Goal: Task Accomplishment & Management: Complete application form

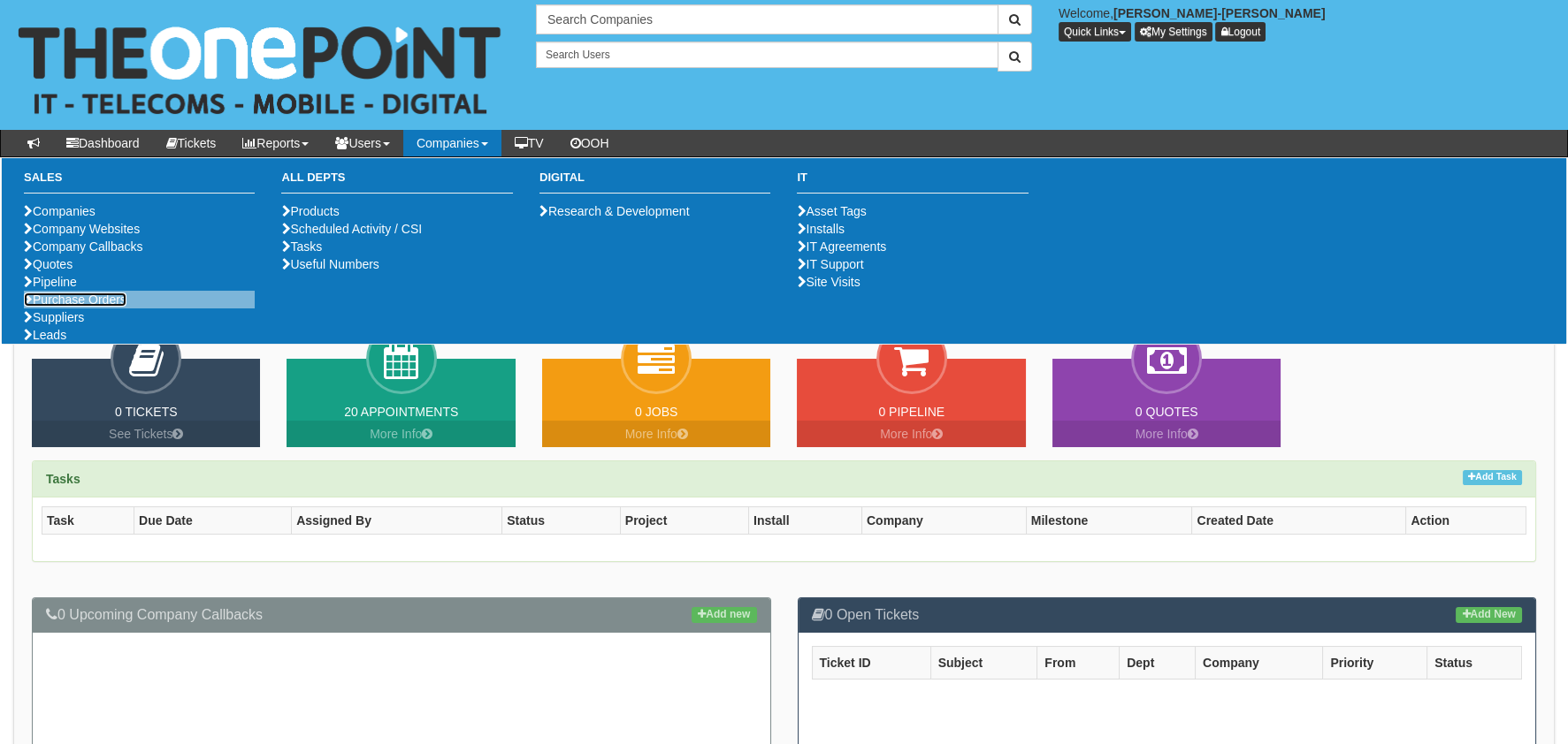
click at [115, 307] on link "Purchase Orders" at bounding box center [75, 300] width 102 height 14
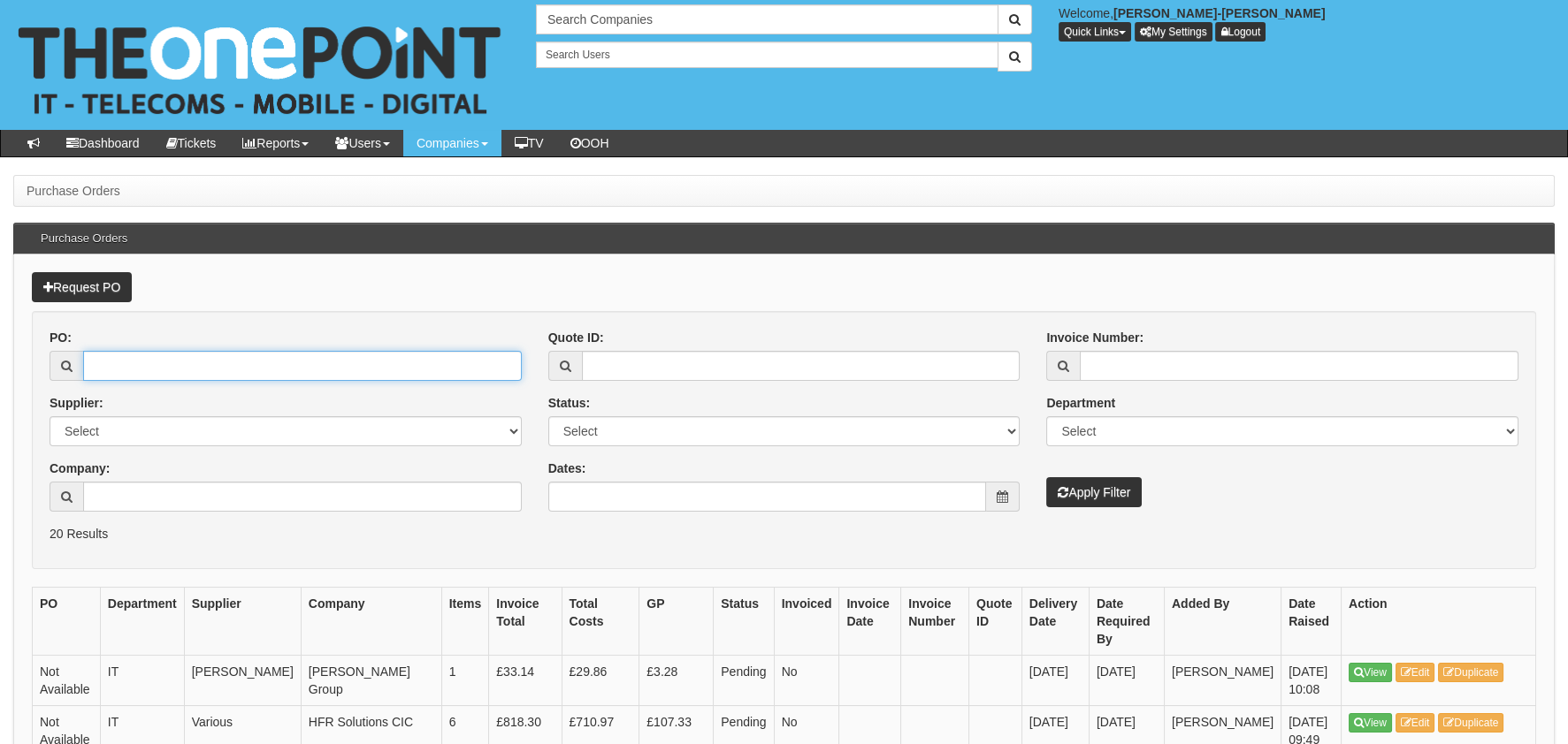
click at [368, 361] on input "PO:" at bounding box center [303, 365] width 438 height 30
paste input "19552"
type input "19552"
click at [1122, 534] on p "20 Results" at bounding box center [784, 534] width 1469 height 18
click at [1095, 496] on button "Apply Filter" at bounding box center [1094, 492] width 95 height 30
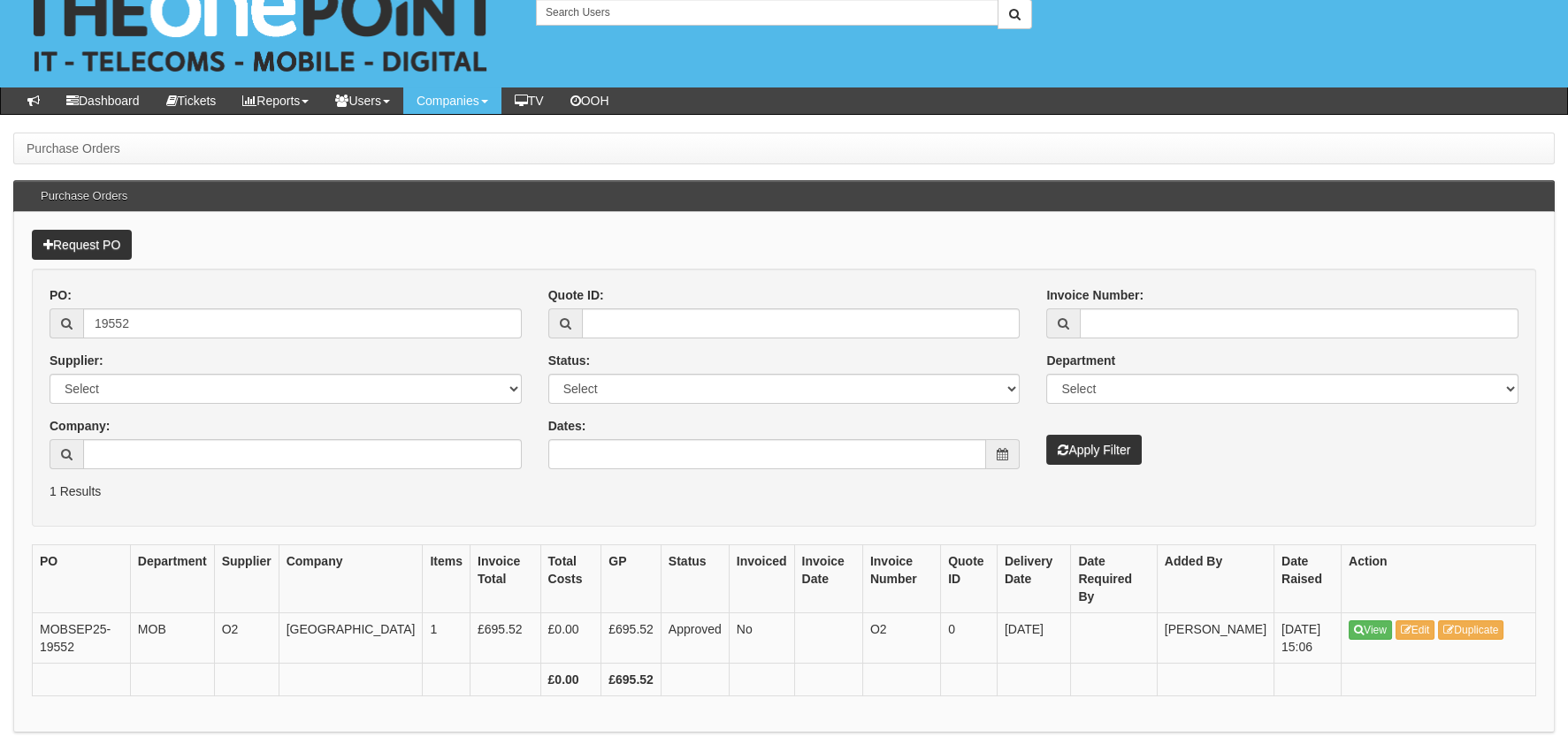
scroll to position [83, 0]
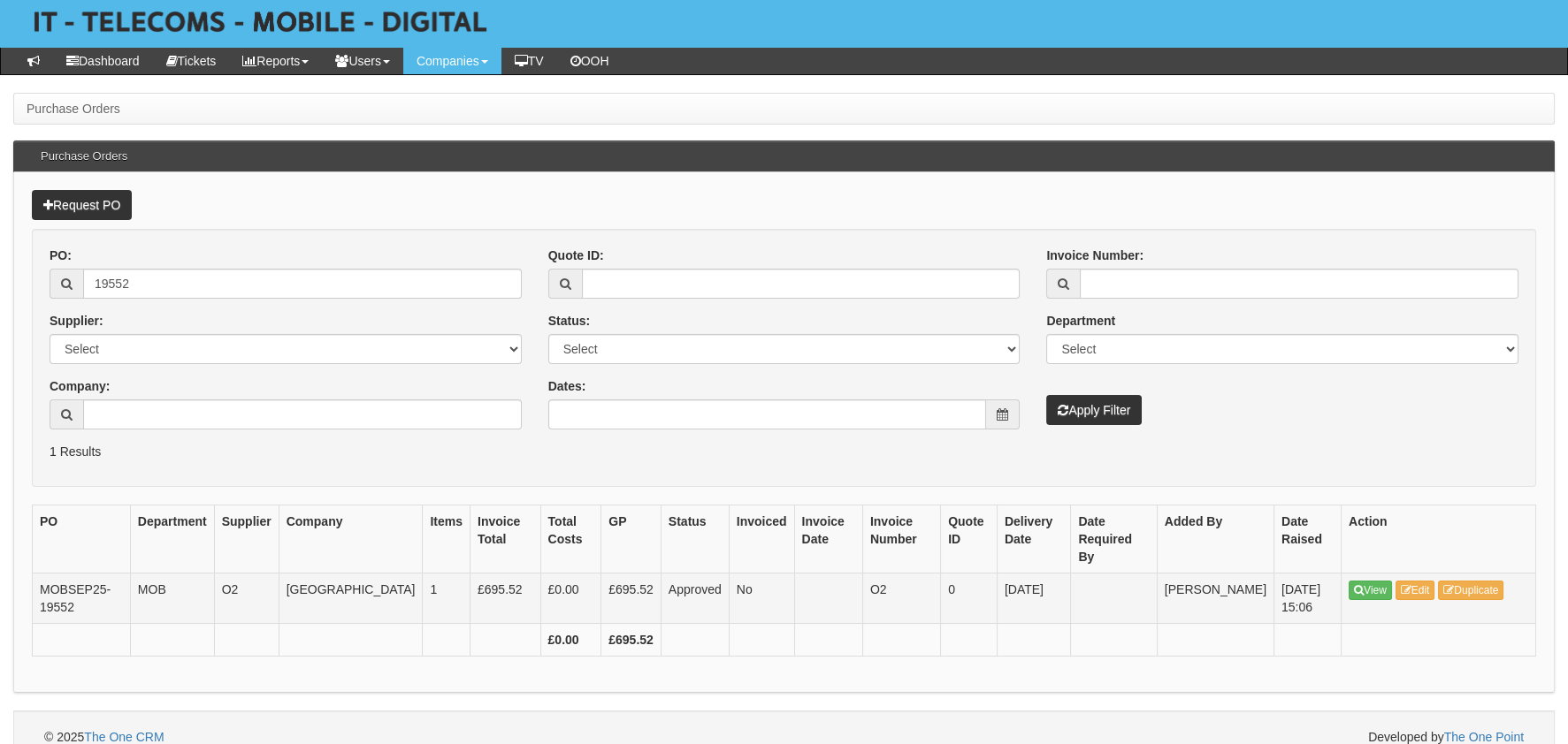
click at [1352, 582] on td "View Edit Duplicate" at bounding box center [1439, 598] width 195 height 50
click at [1355, 585] on icon at bounding box center [1359, 591] width 10 height 11
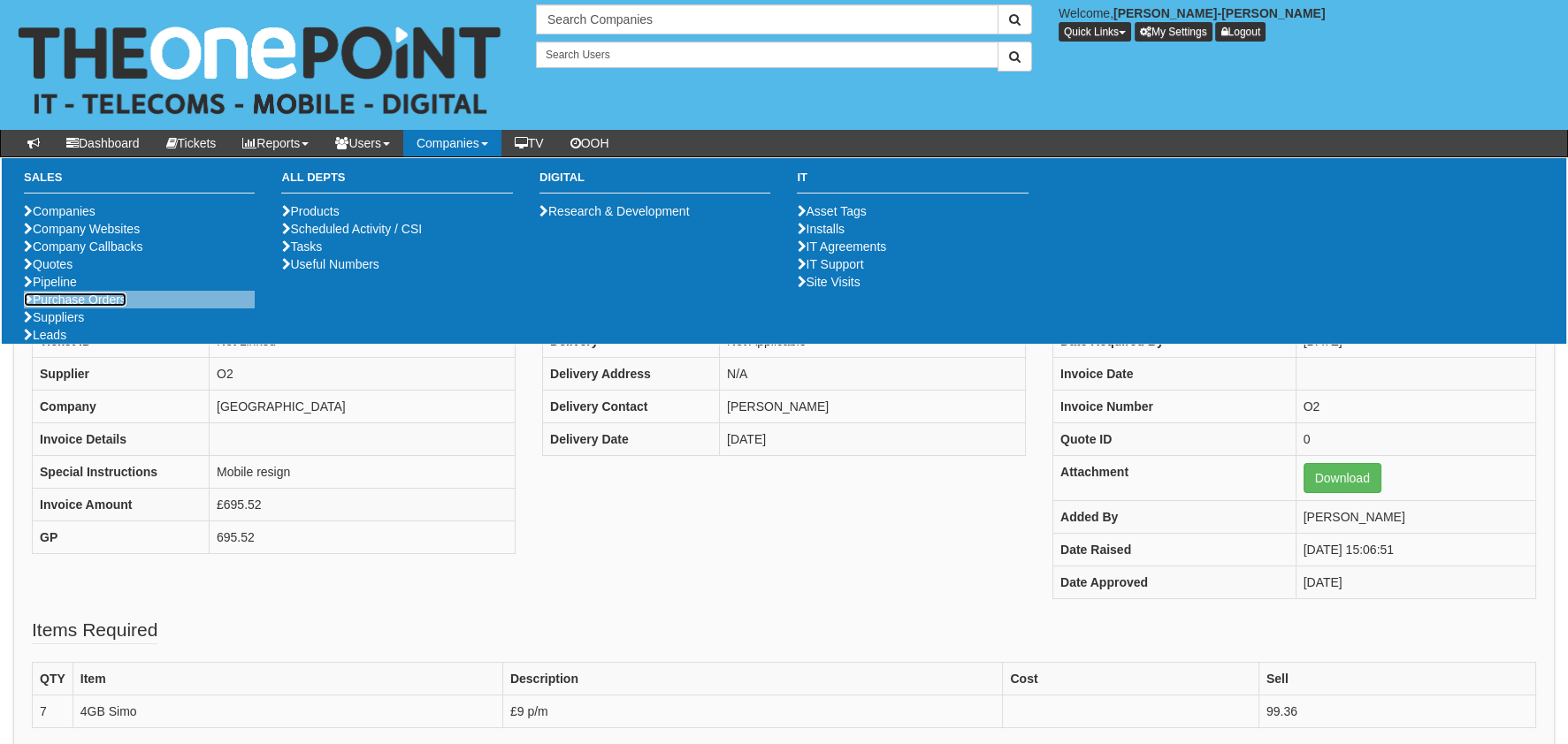
click at [40, 307] on link "Purchase Orders" at bounding box center [75, 300] width 102 height 14
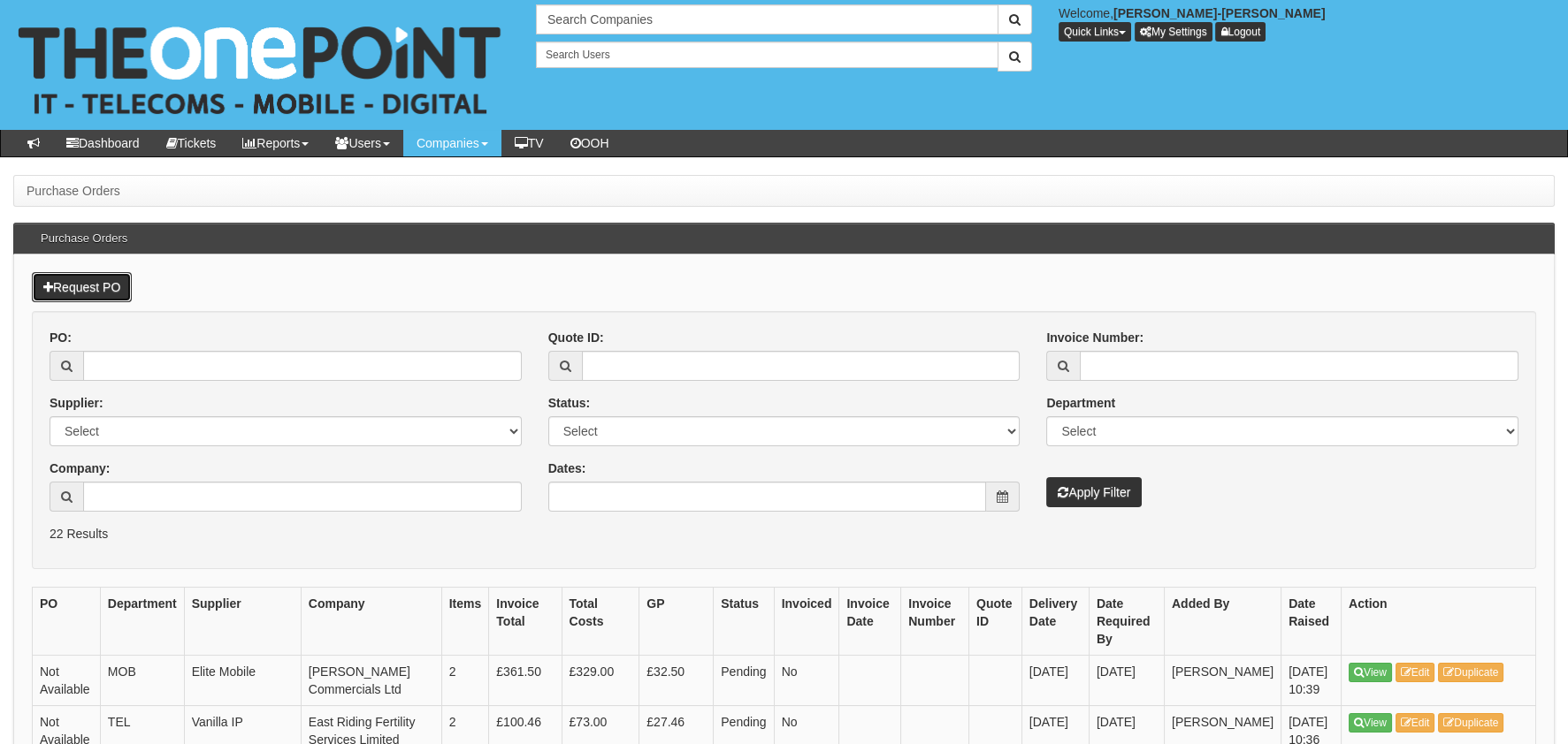
click at [131, 277] on link "Request PO" at bounding box center [81, 286] width 100 height 30
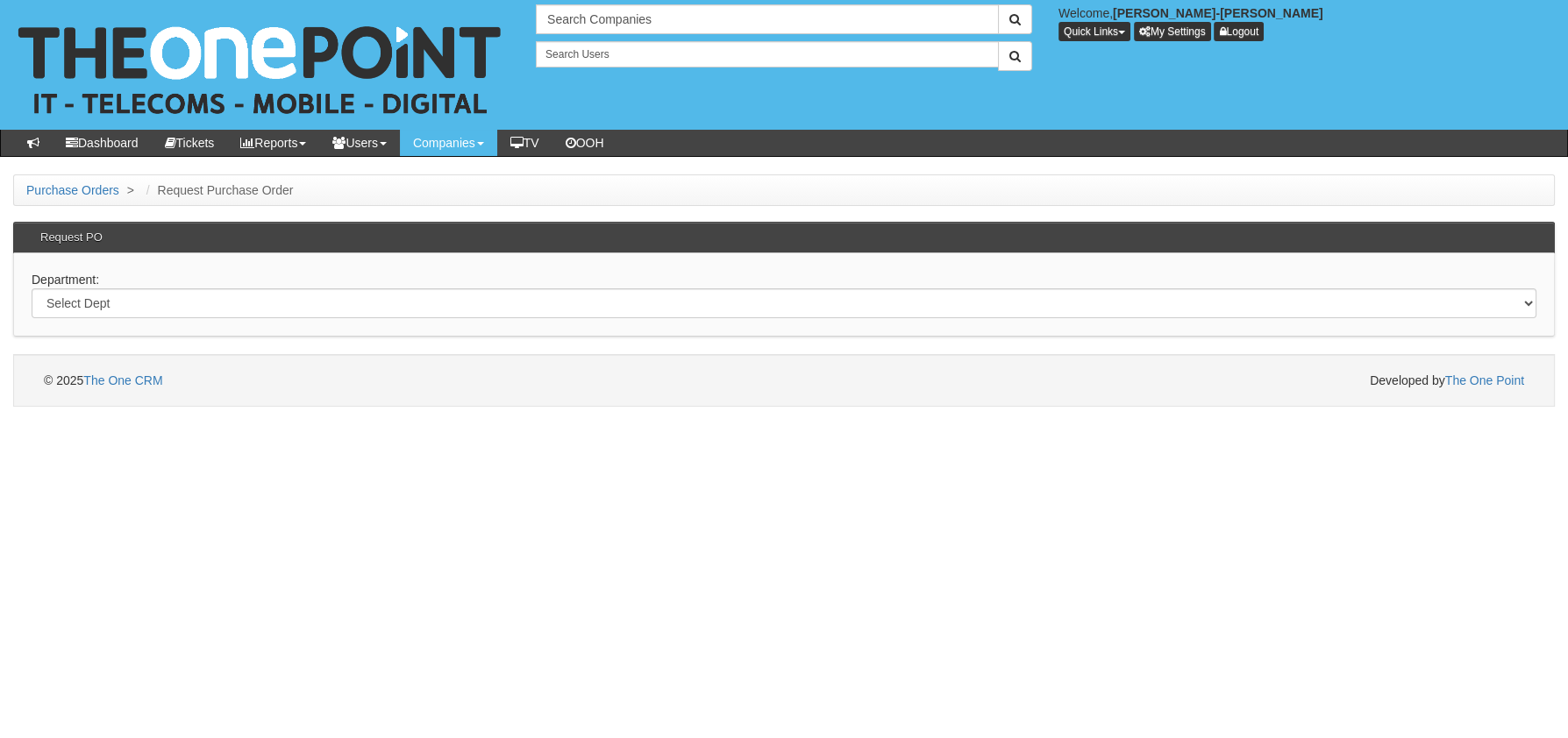
click at [194, 318] on div "Department: Select Dept Digital Internal IT Mobiles Marketing Telecoms" at bounding box center [784, 296] width 1541 height 84
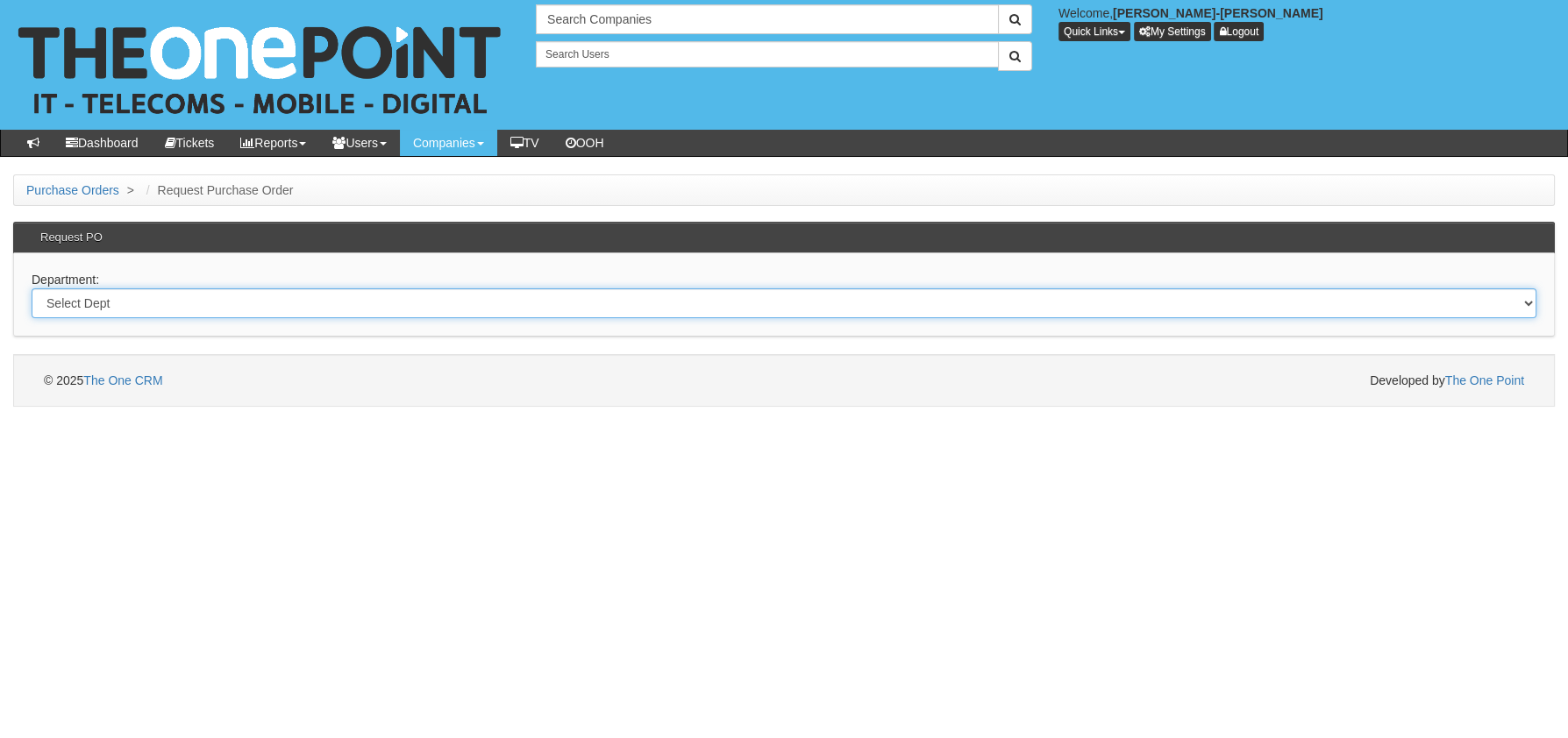
click at [133, 310] on select "Select Dept Digital Internal IT Mobiles Marketing Telecoms" at bounding box center [784, 303] width 1505 height 29
select select "?pipeID=&dept=MOB"
click at [31, 288] on select "Select Dept Digital Internal IT Mobiles Marketing Telecoms" at bounding box center [784, 303] width 1505 height 29
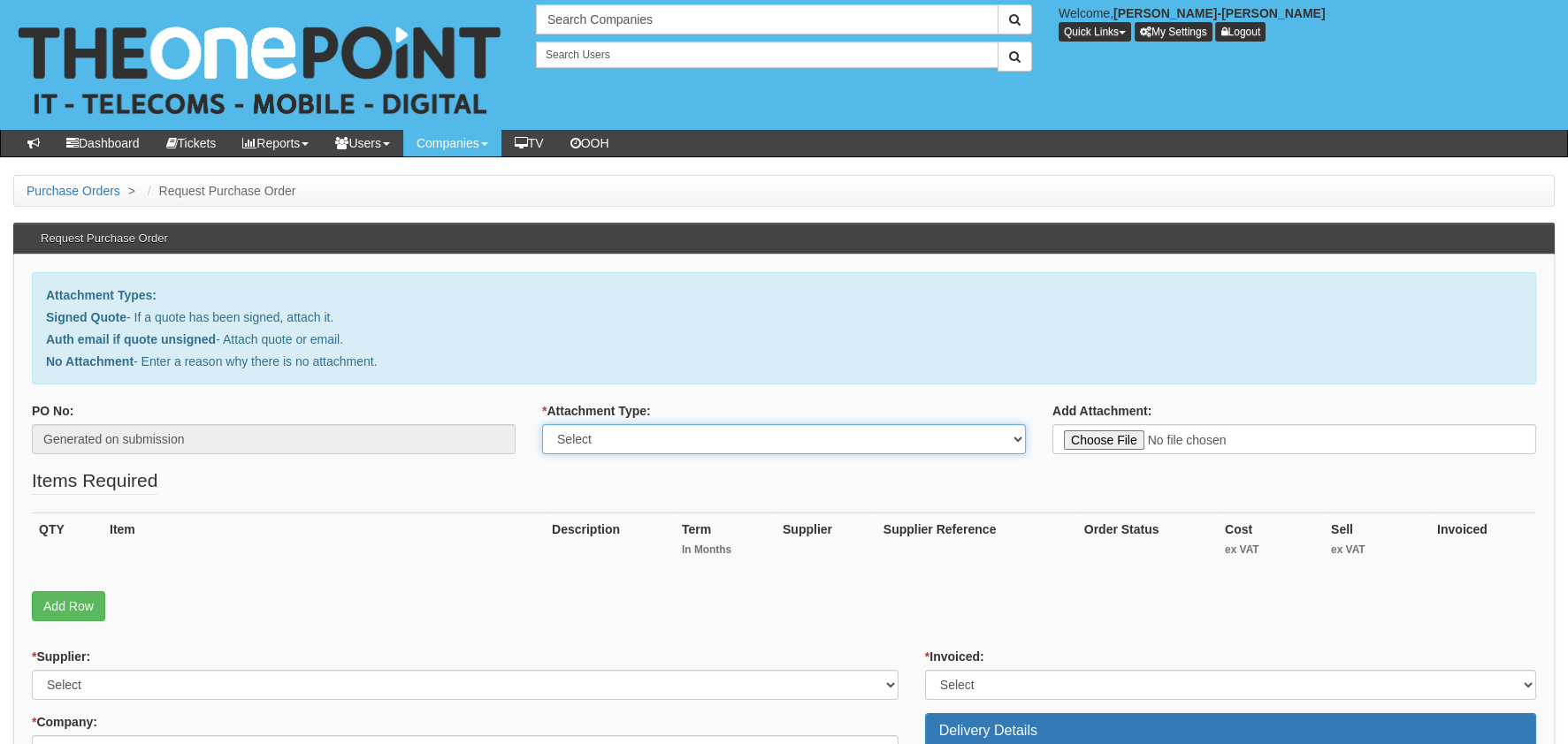
click at [593, 430] on select "Select Signed Quote Auth email with quote if unsigned No Attachment" at bounding box center [784, 439] width 484 height 30
click at [542, 425] on select "Select Signed Quote Auth email with quote if unsigned No Attachment" at bounding box center [784, 439] width 484 height 30
drag, startPoint x: 765, startPoint y: 445, endPoint x: 764, endPoint y: 454, distance: 9.1
click at [765, 445] on select "Select Signed Quote Auth email with quote if unsigned No Attachment" at bounding box center [784, 439] width 484 height 30
click at [542, 425] on select "Select Signed Quote Auth email with quote if unsigned No Attachment" at bounding box center [784, 439] width 484 height 30
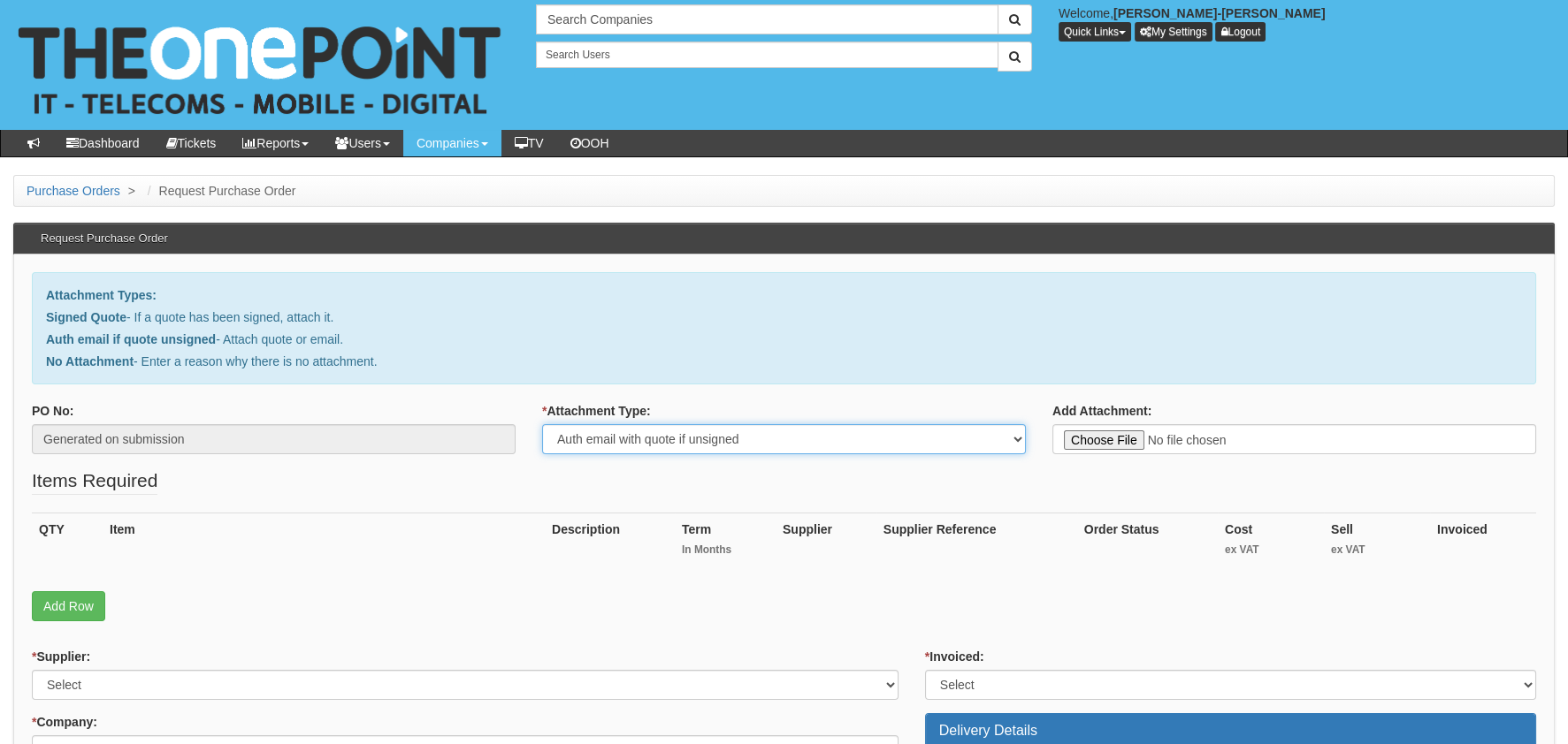
click at [726, 451] on select "Select Signed Quote Auth email with quote if unsigned No Attachment" at bounding box center [784, 439] width 484 height 30
click at [542, 425] on select "Select Signed Quote Auth email with quote if unsigned No Attachment" at bounding box center [784, 439] width 484 height 30
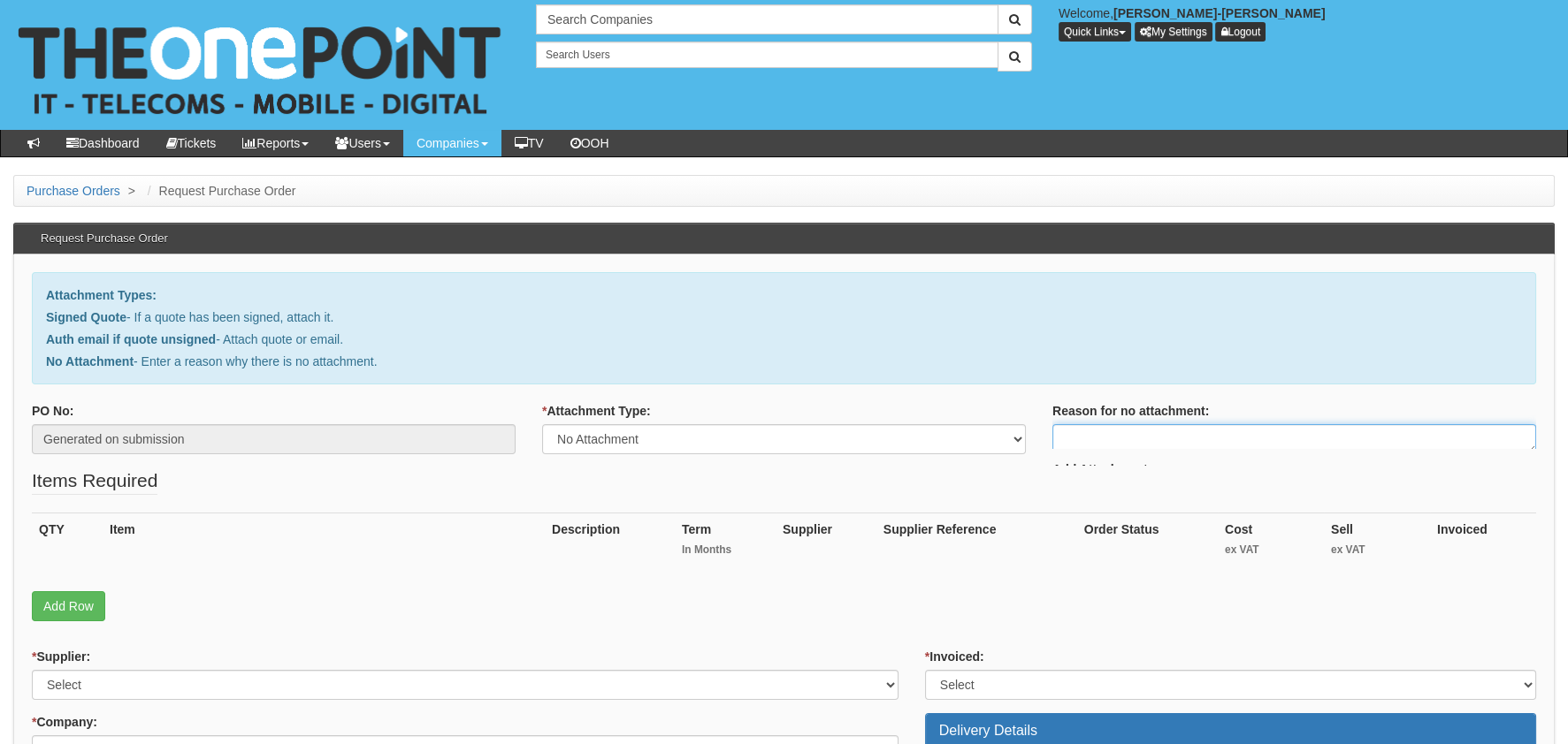
click at [1132, 428] on textarea "Reason for no attachment:" at bounding box center [1294, 439] width 484 height 30
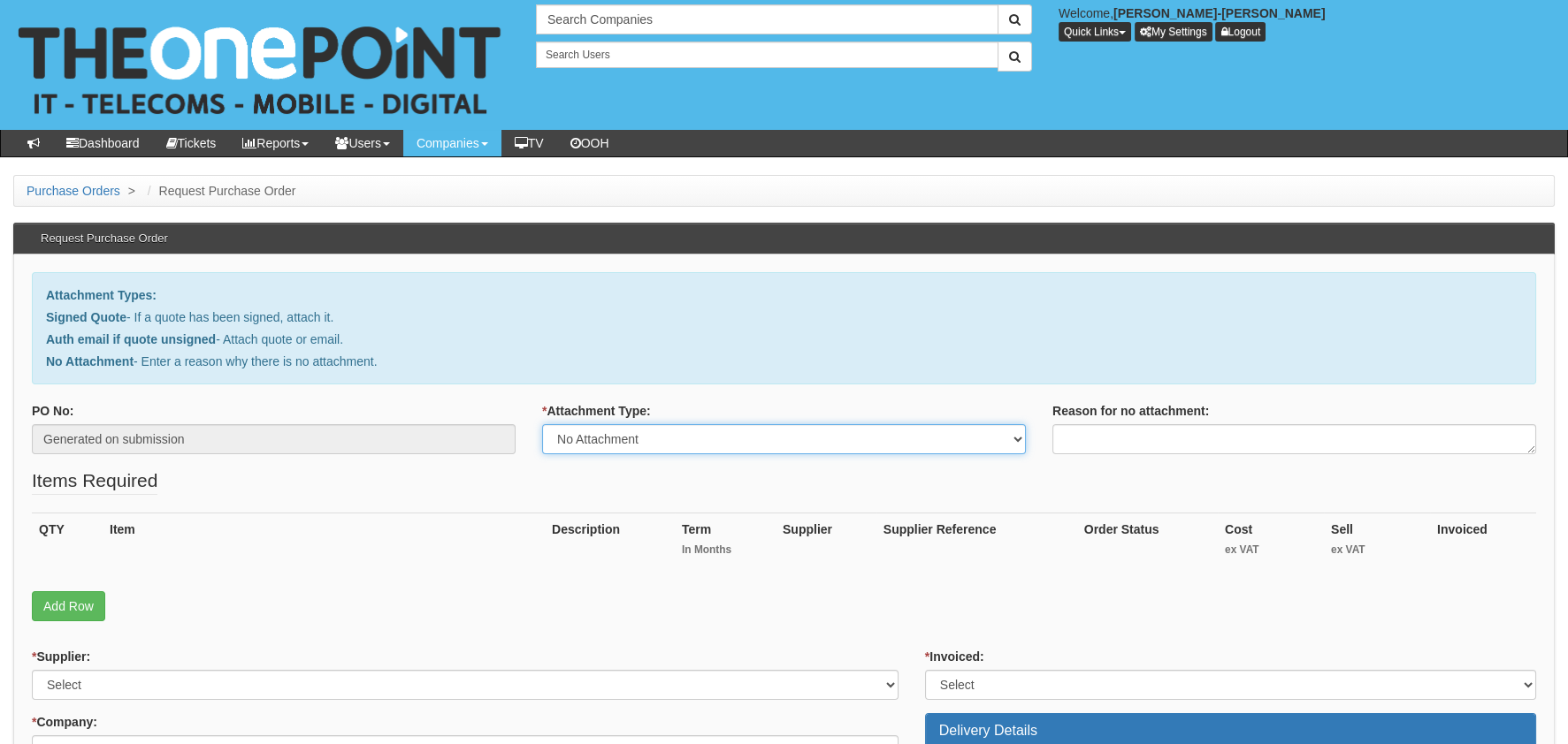
click at [674, 442] on select "Select Signed Quote Auth email with quote if unsigned No Attachment" at bounding box center [784, 439] width 484 height 30
select select "Auth email if quote unsigned"
click at [542, 425] on select "Select Signed Quote Auth email with quote if unsigned No Attachment" at bounding box center [784, 439] width 484 height 30
type input "C:\fakepath\Fw_ New SIM Card required.msg"
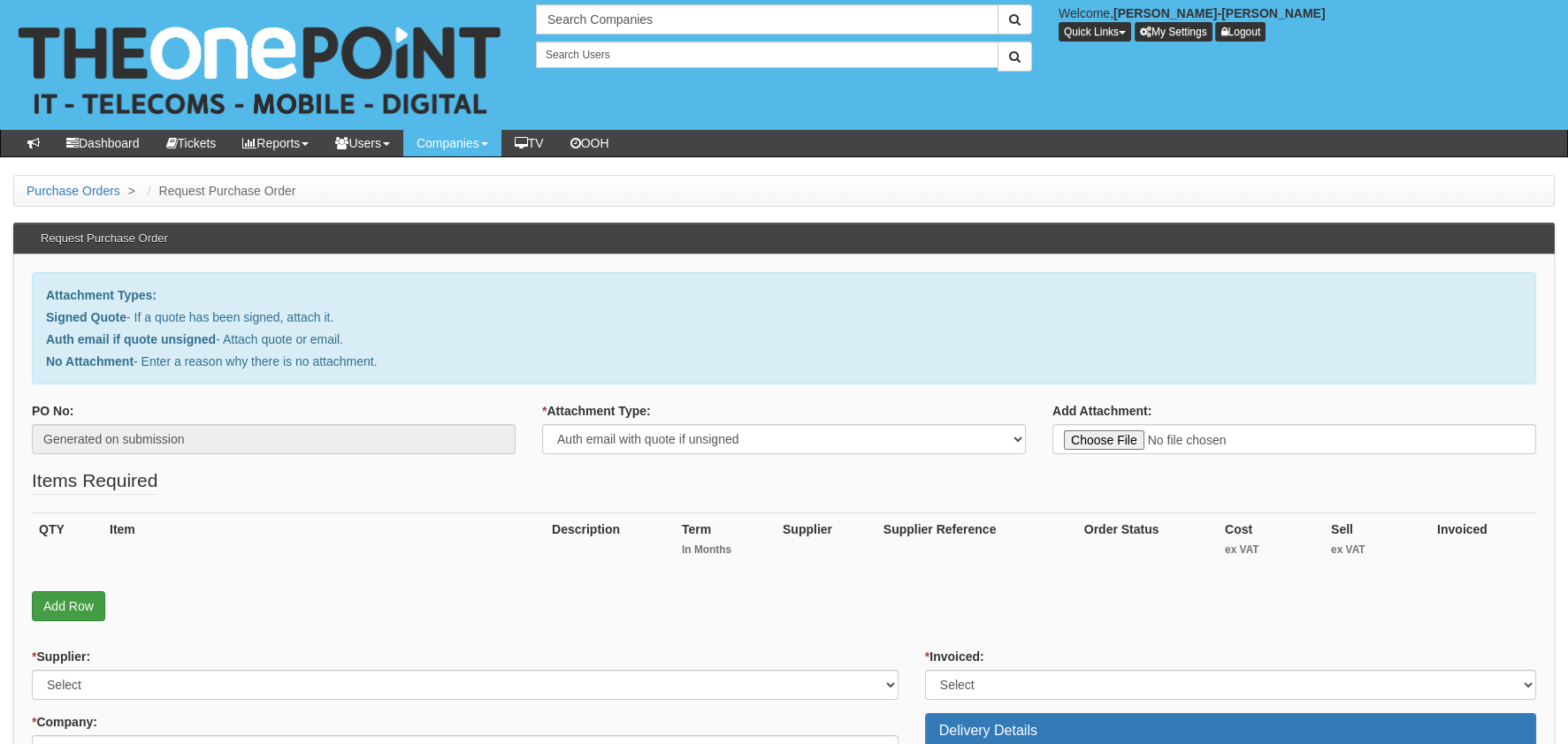
drag, startPoint x: 51, startPoint y: 585, endPoint x: 68, endPoint y: 595, distance: 19.7
click at [52, 585] on div "QTY Item Description Term In Months Supplier Supplier Reference Order Status Co…" at bounding box center [783, 552] width 1504 height 79
click at [68, 611] on link "Add Row" at bounding box center [68, 606] width 74 height 30
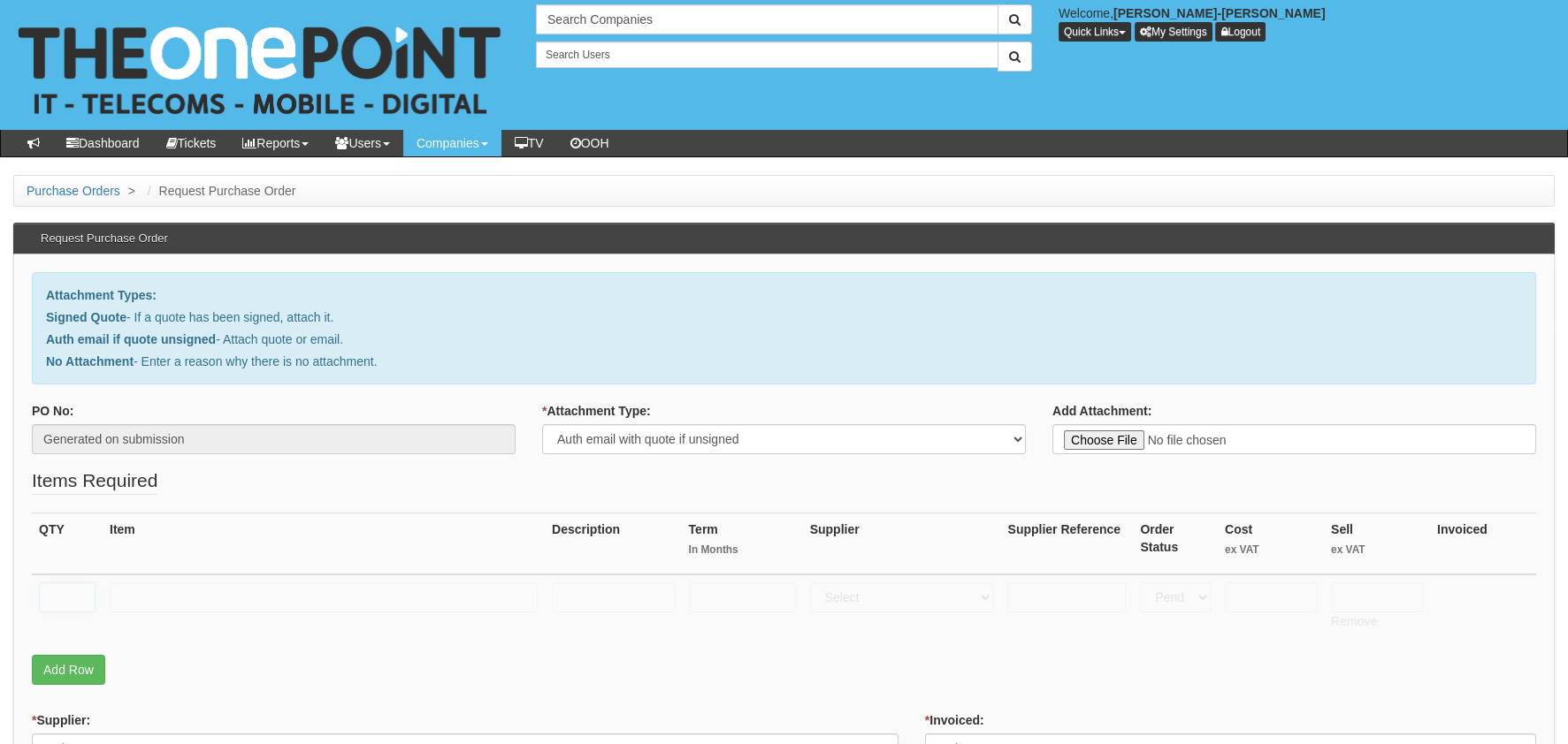
click at [72, 589] on input "text" at bounding box center [66, 597] width 57 height 30
type input "1"
click at [199, 588] on input "text" at bounding box center [323, 597] width 428 height 30
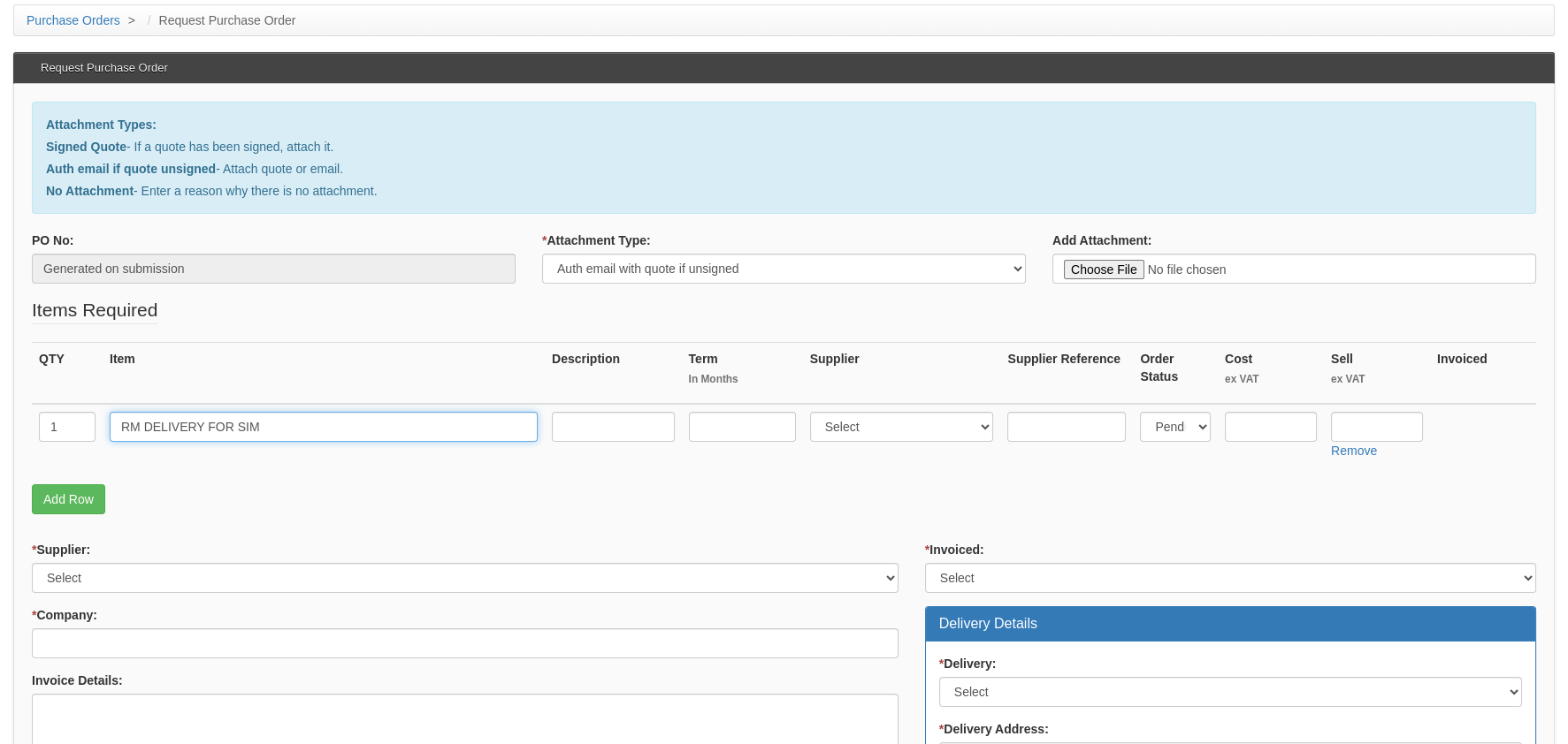
scroll to position [176, 0]
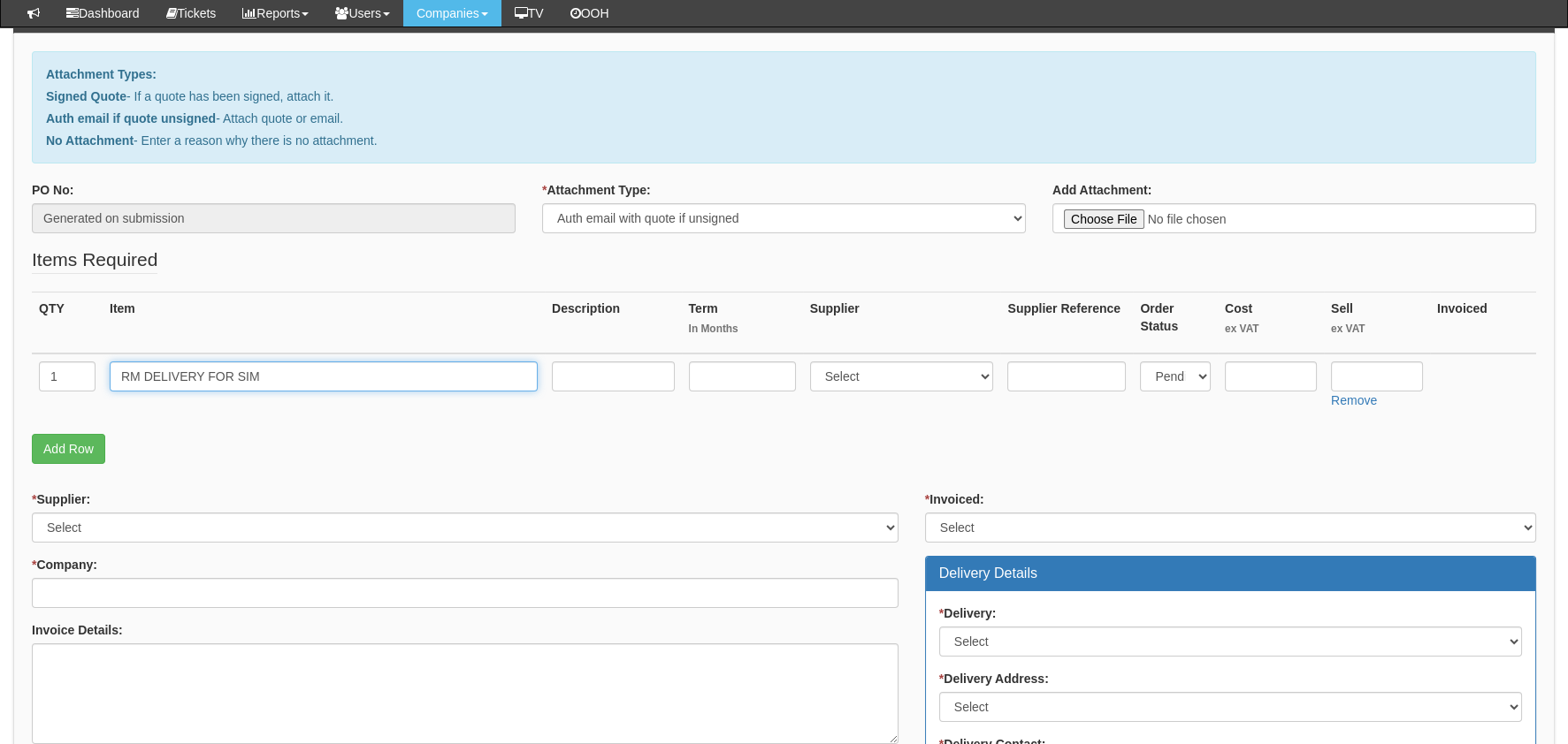
type input "RM DELIVERY FOR SIM"
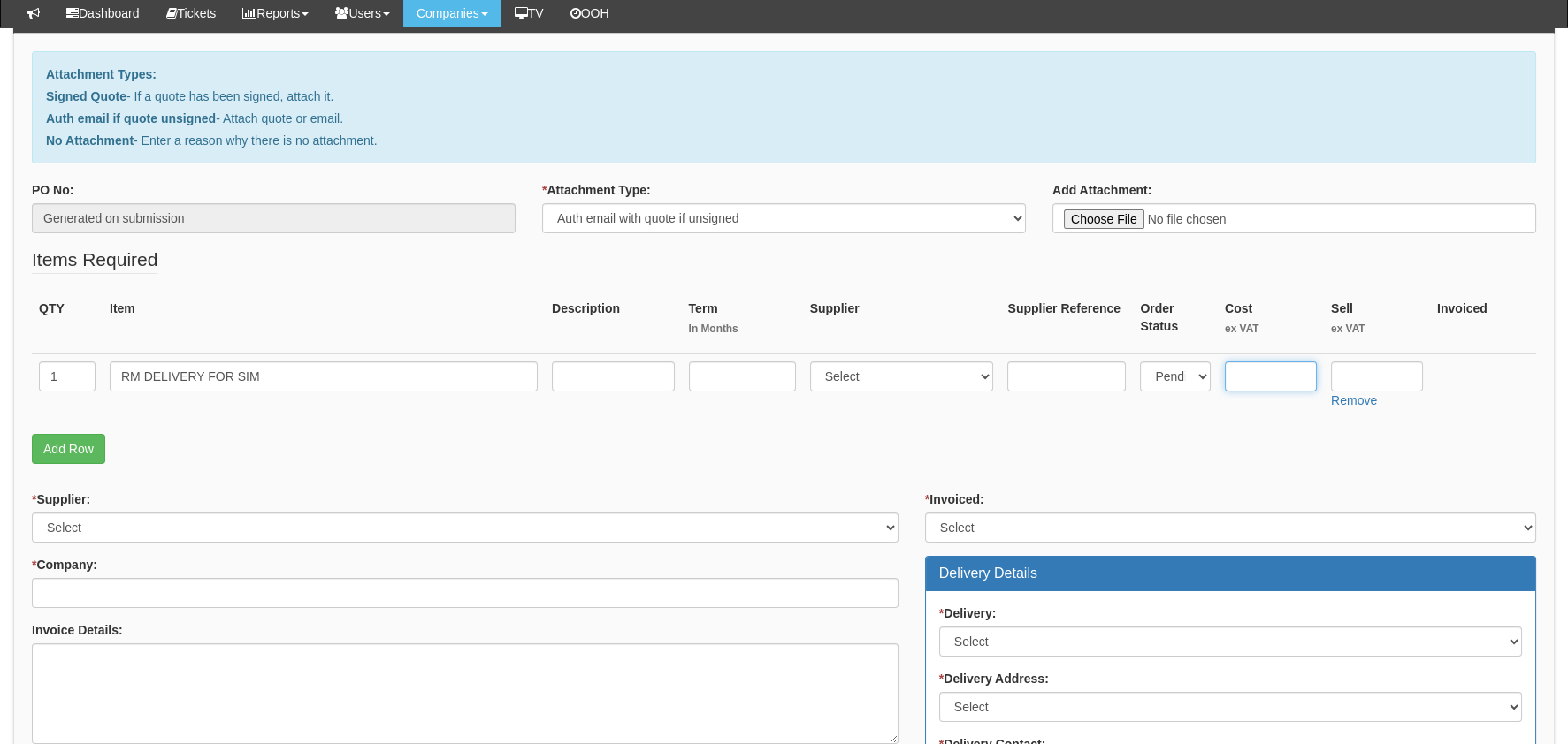
click at [1269, 364] on input "text" at bounding box center [1271, 376] width 92 height 30
type input "3.45"
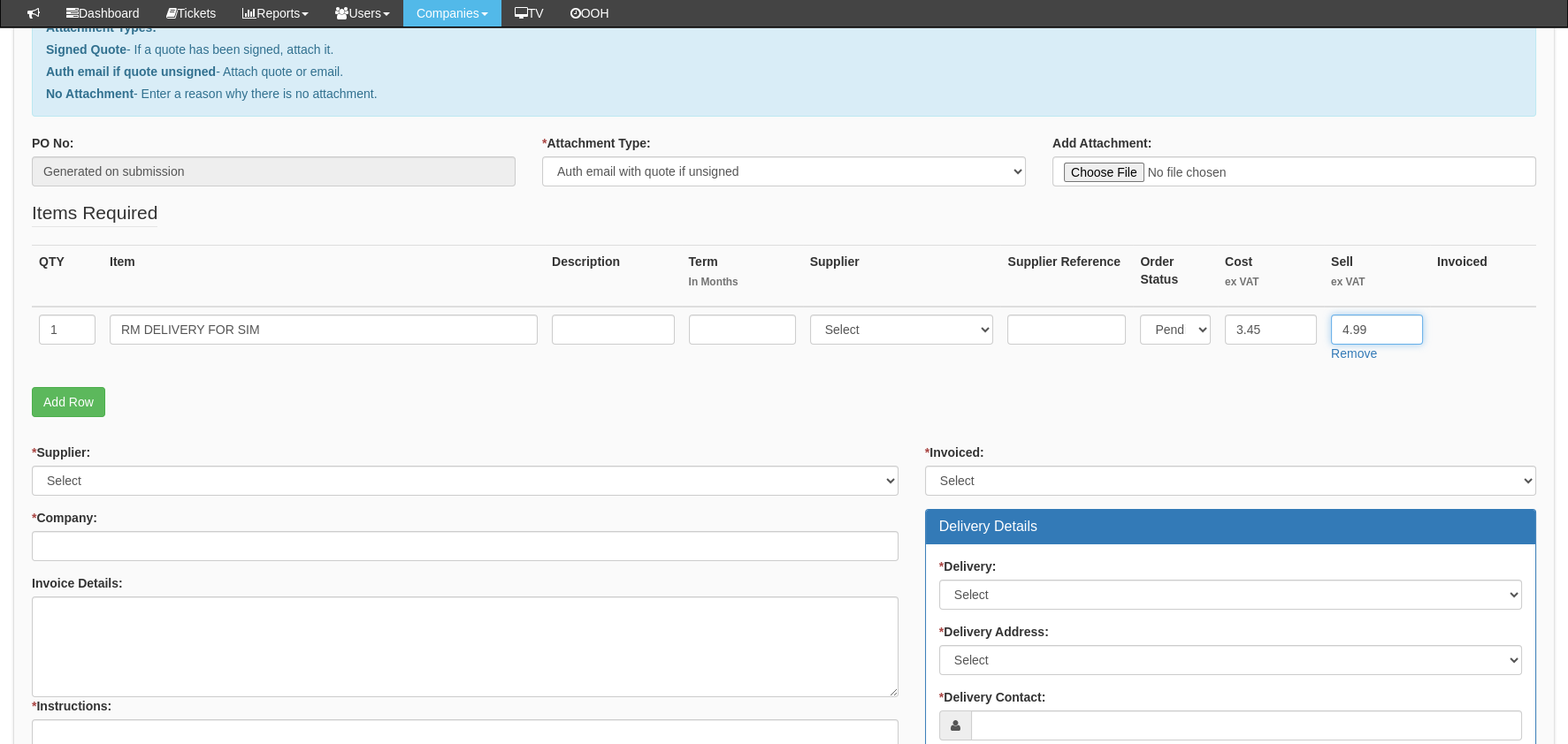
scroll to position [265, 0]
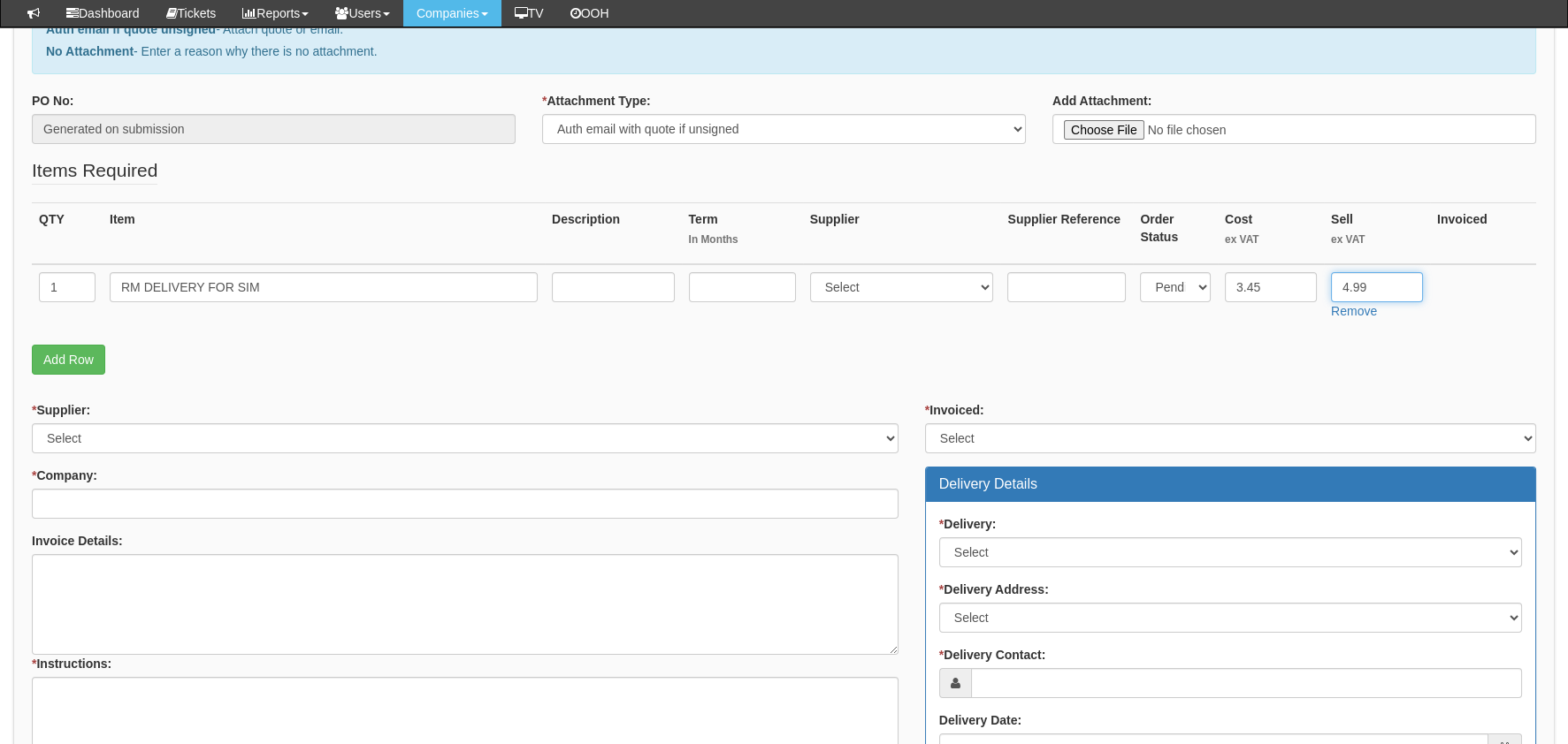
type input "4.99"
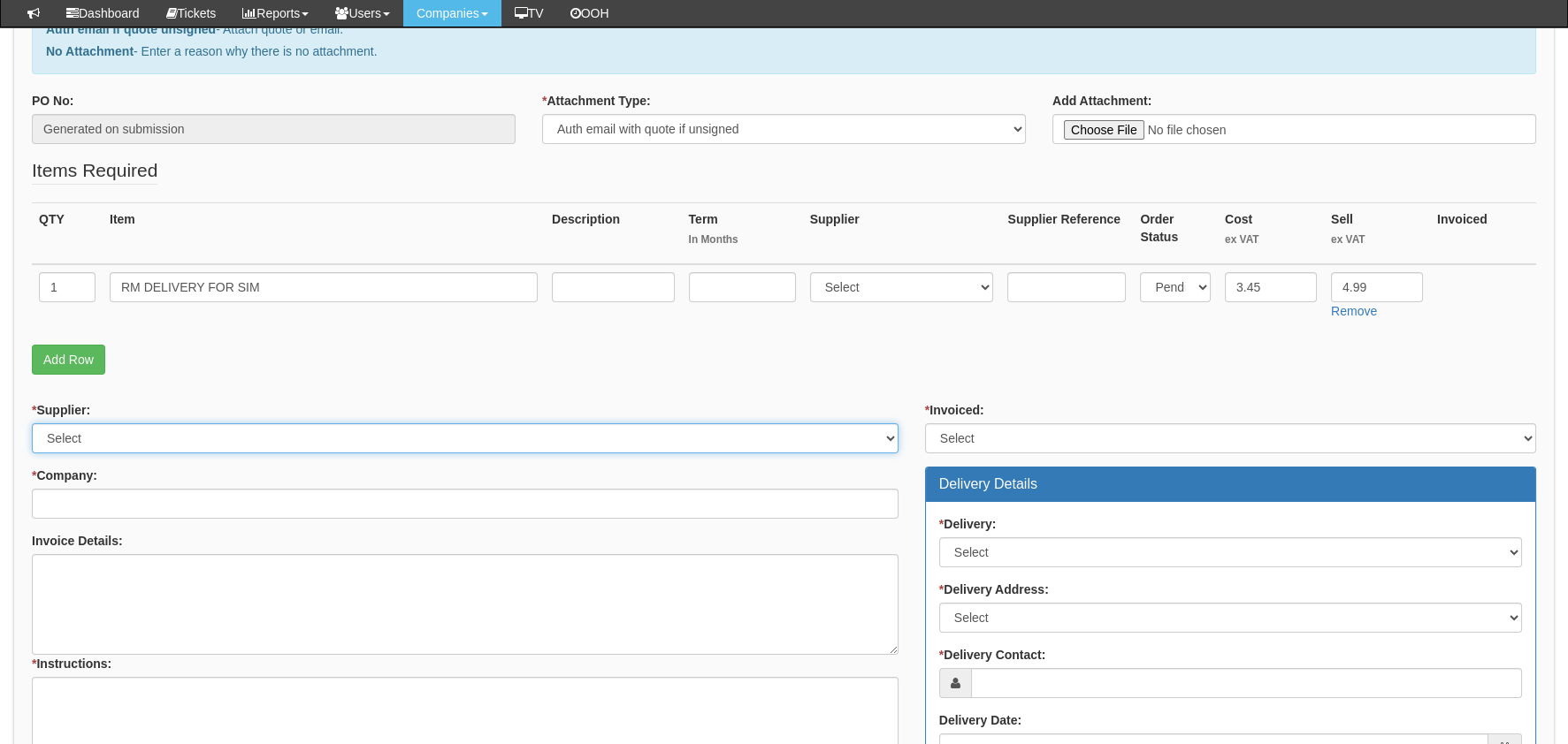
click at [185, 441] on select "Select 123 REG.co.uk 1Password 3 4Gon AA Jones Electric Ltd Abzorb Access Group…" at bounding box center [464, 438] width 867 height 30
drag, startPoint x: 110, startPoint y: 421, endPoint x: 173, endPoint y: 431, distance: 63.8
click at [110, 421] on div "* Supplier: Select 123 REG.co.uk 1Password 3 4Gon AA Jones Electric Ltd Abzorb …" at bounding box center [464, 427] width 867 height 52
click at [172, 442] on select "Select 123 REG.co.uk 1Password 3 4Gon AA Jones Electric Ltd Abzorb Access Group…" at bounding box center [464, 438] width 867 height 30
select select "124"
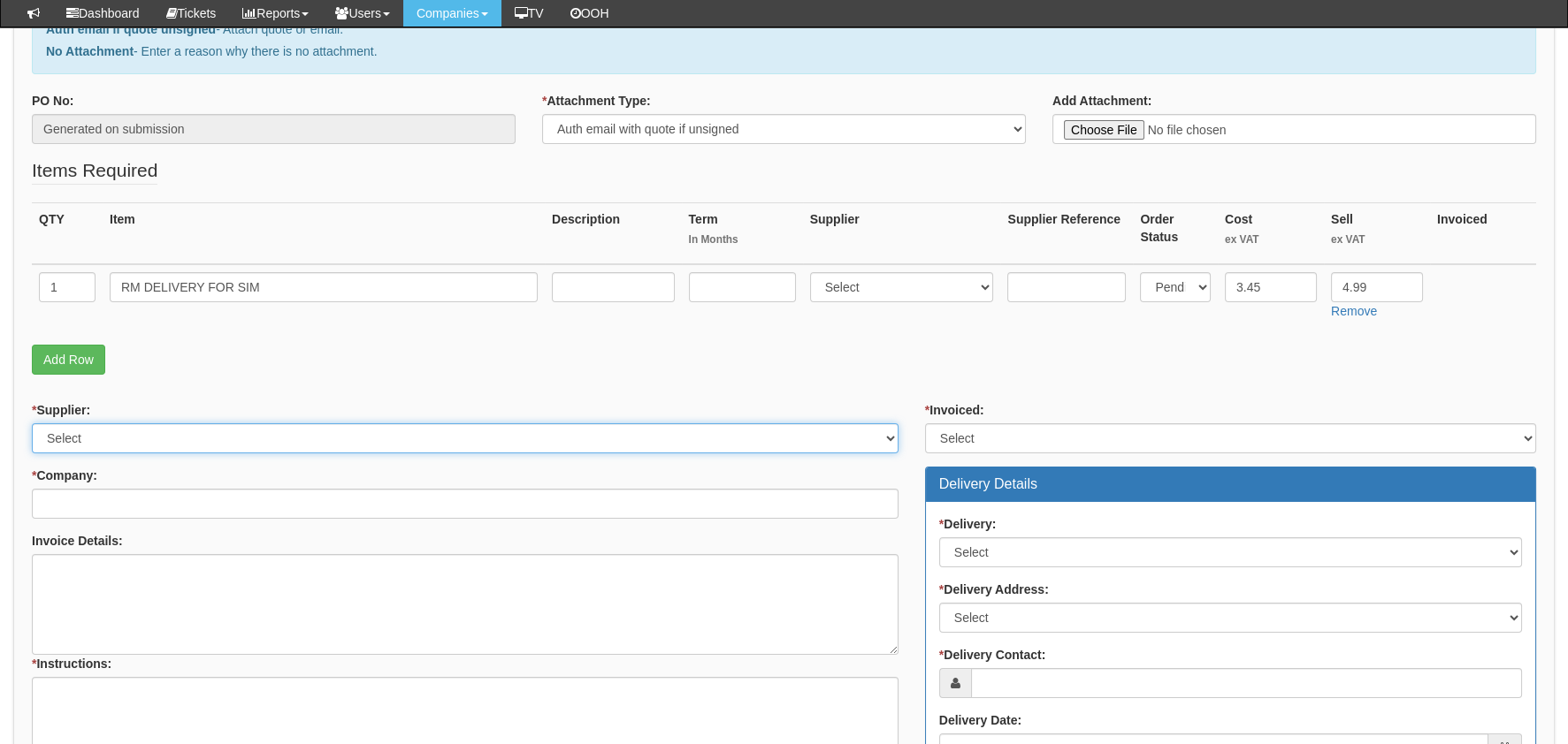
click at [31, 424] on select "Select 123 REG.co.uk 1Password 3 4Gon AA Jones Electric Ltd Abzorb Access Group…" at bounding box center [464, 438] width 867 height 30
drag, startPoint x: 124, startPoint y: 526, endPoint x: 112, endPoint y: 500, distance: 28.6
click at [123, 526] on div "* Supplier: Select 123 REG.co.uk 1Password 3 4Gon AA Jones Electric Ltd Abzorb …" at bounding box center [465, 622] width 894 height 442
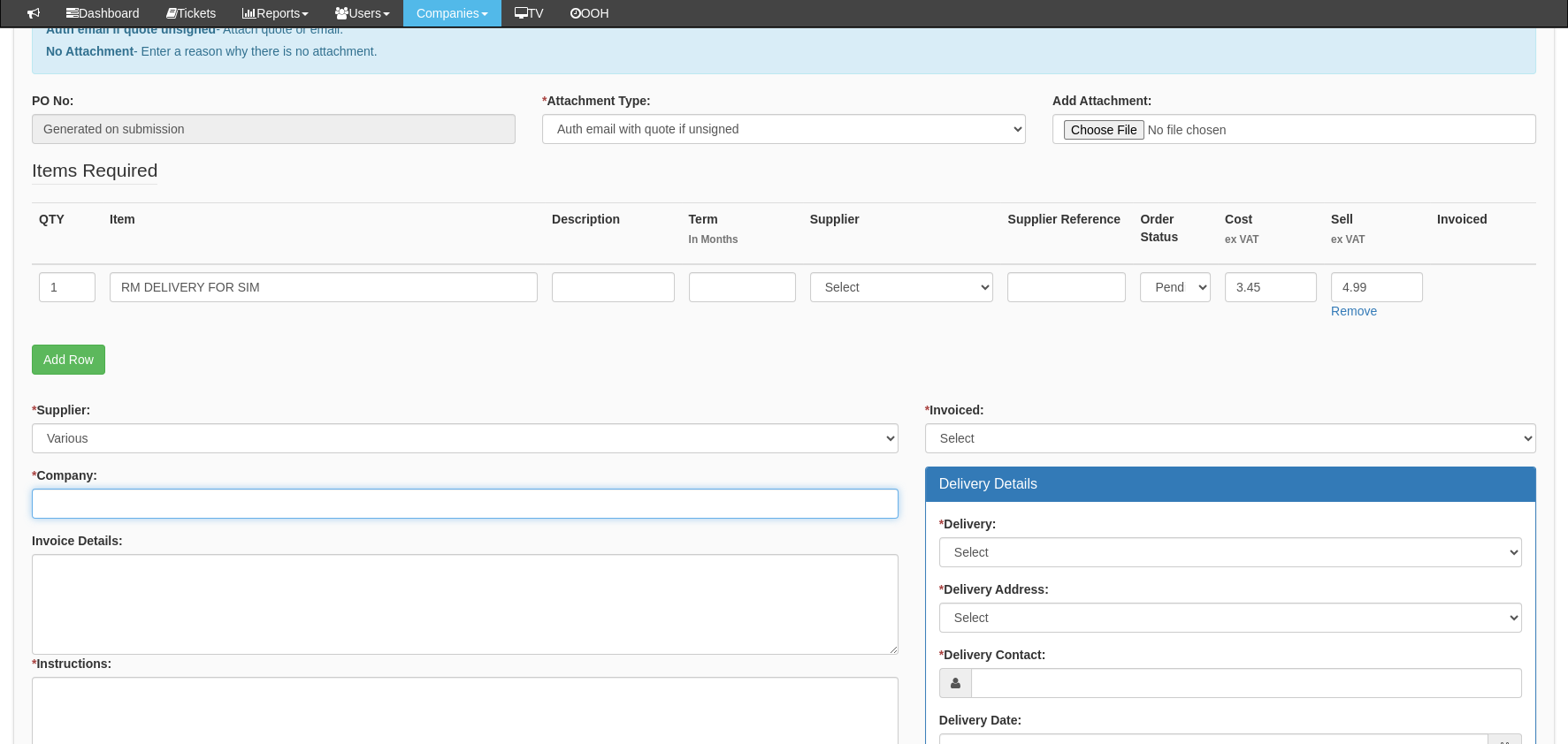
click at [112, 500] on input "* Company:" at bounding box center [464, 503] width 867 height 30
type input "A"
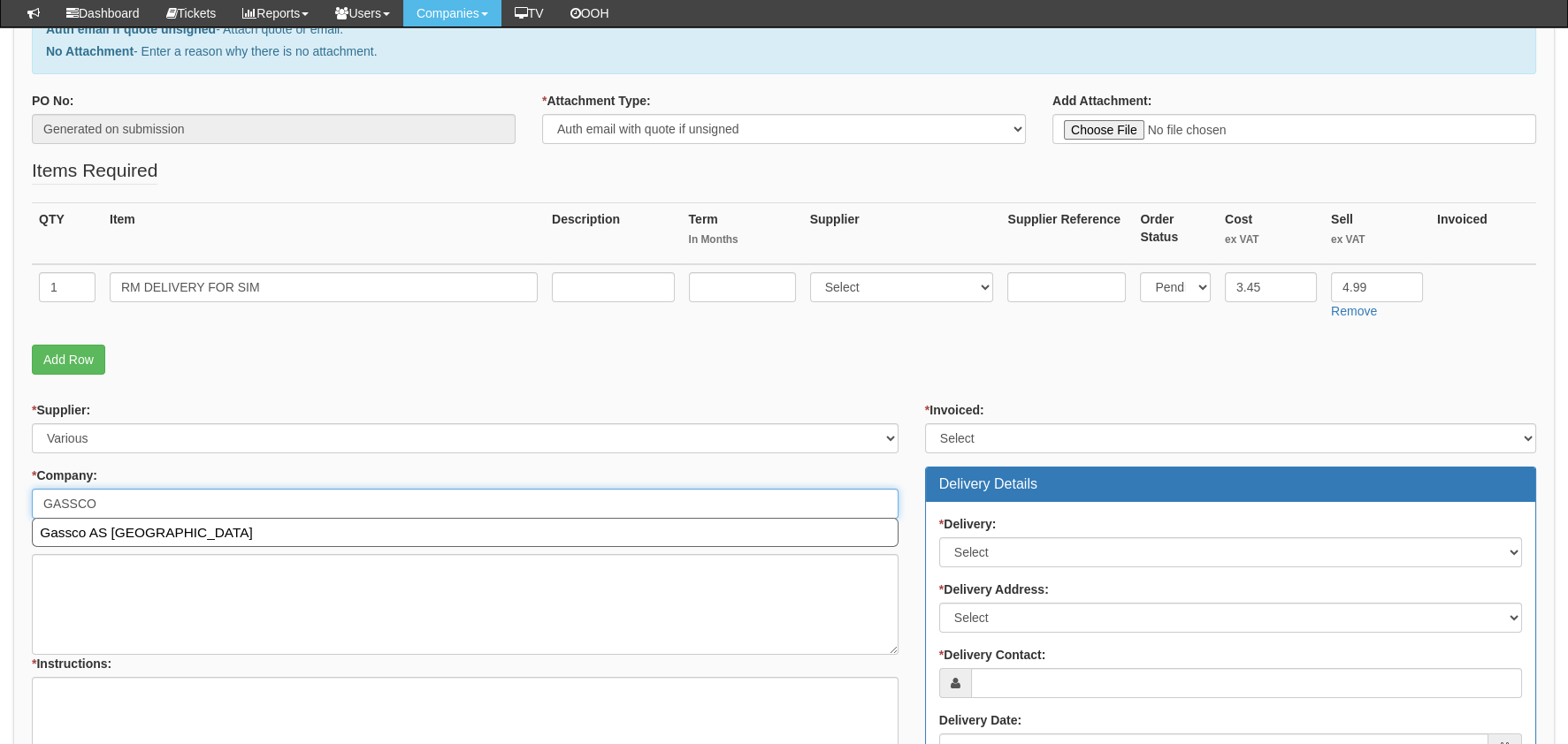
drag, startPoint x: 111, startPoint y: 500, endPoint x: 22, endPoint y: 499, distance: 89.0
click at [22, 499] on div "* Supplier: Select 123 REG.co.uk 1Password 3 4Gon AA Jones Electric Ltd Abzorb …" at bounding box center [465, 622] width 894 height 442
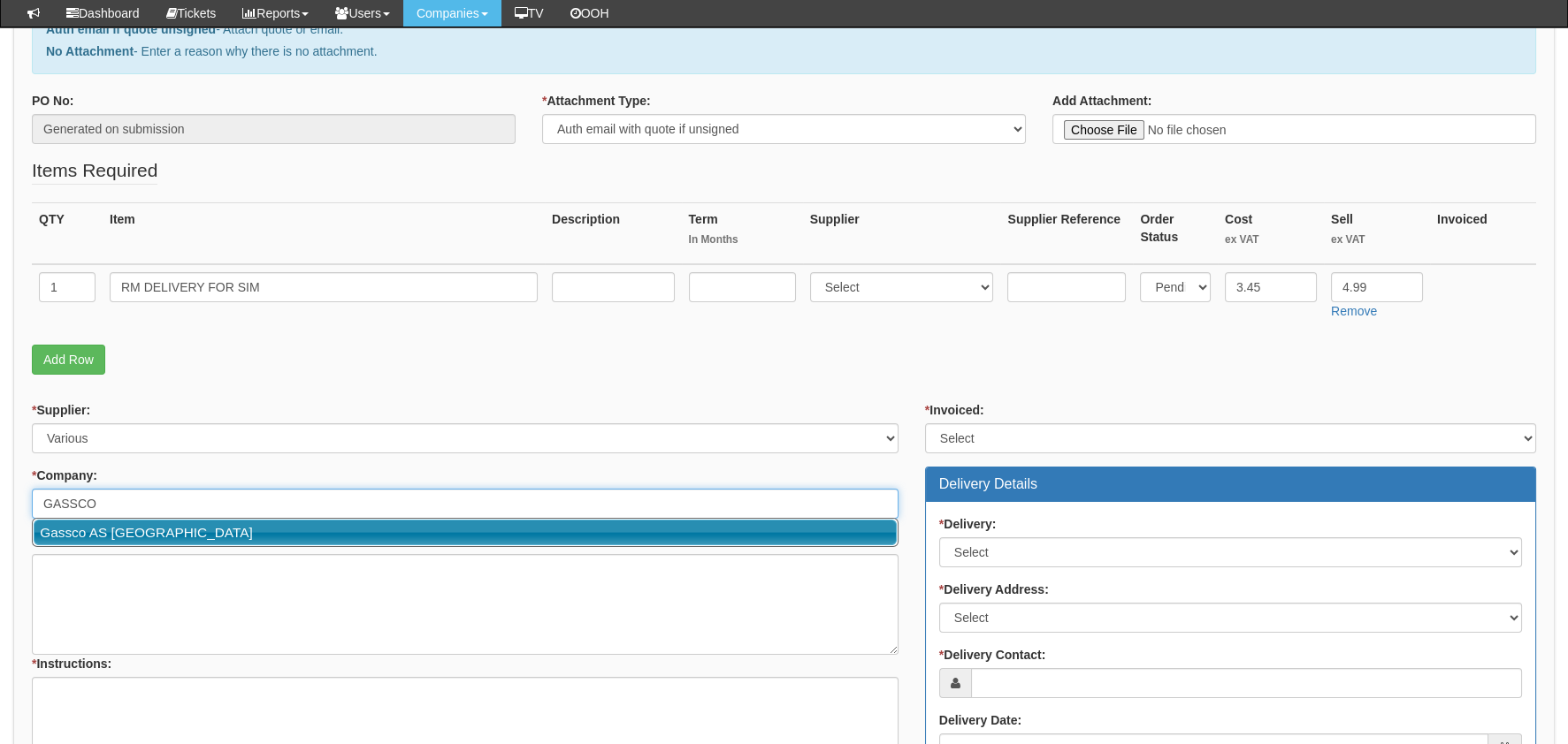
click at [78, 528] on link "Gassco AS UK" at bounding box center [464, 532] width 863 height 26
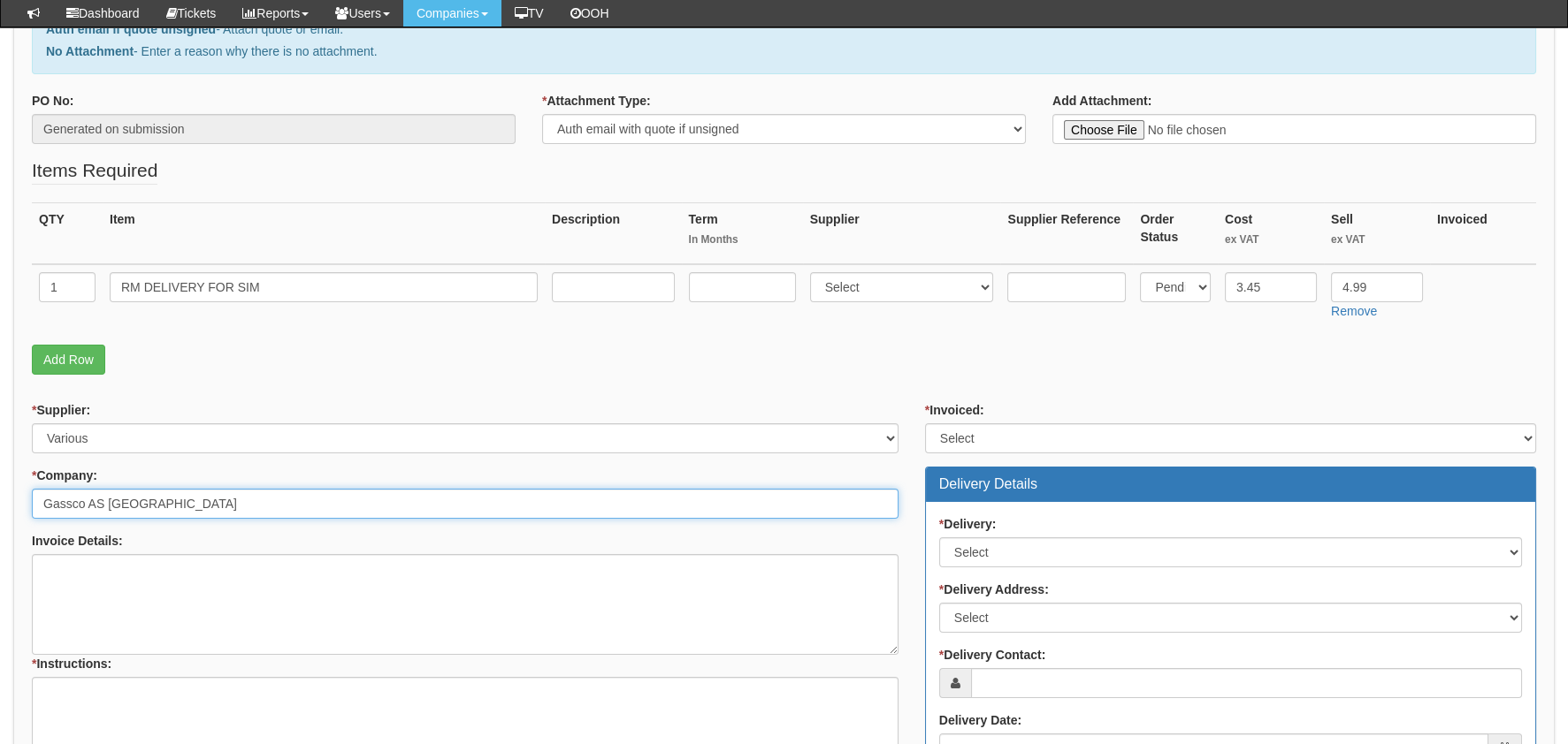
type input "Gassco AS UK"
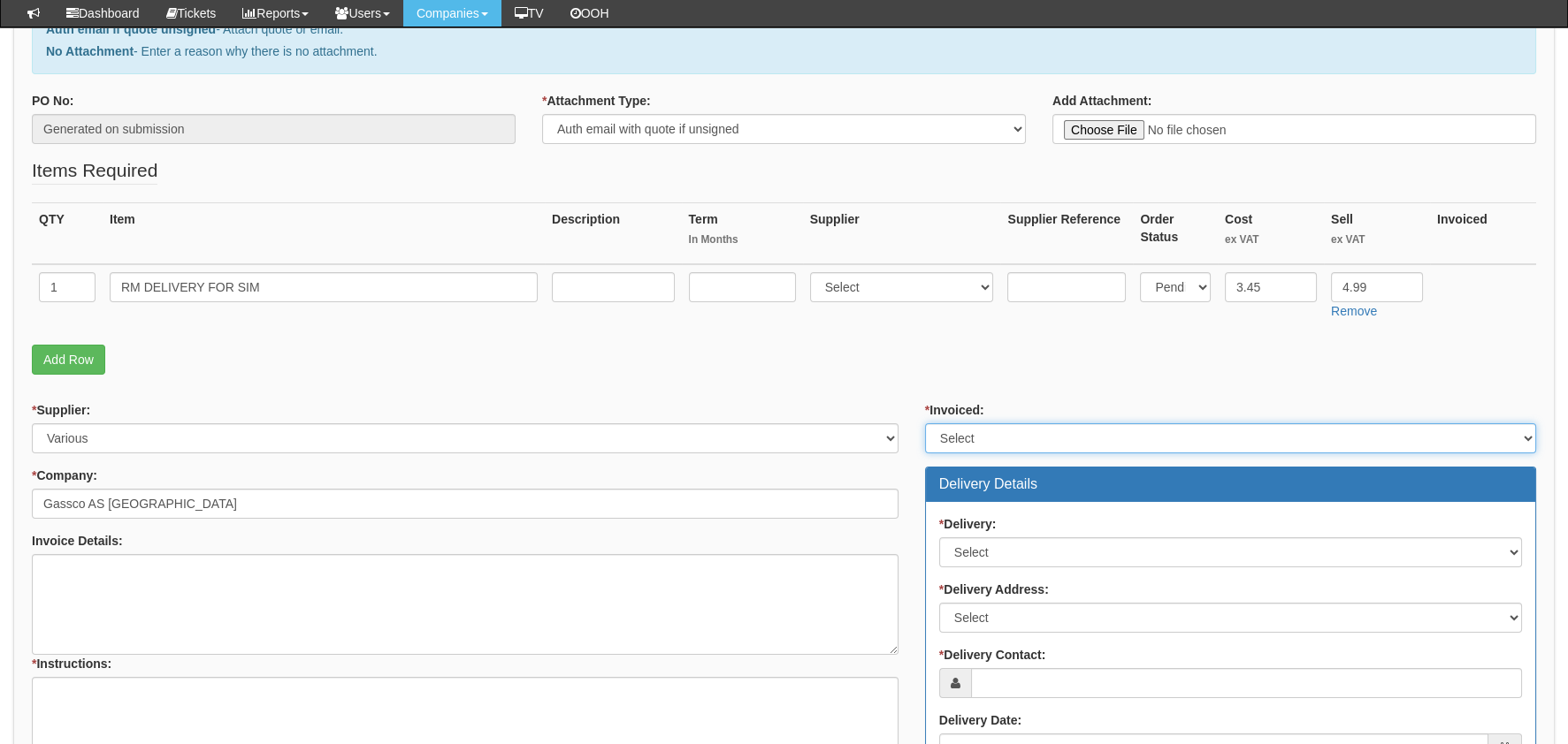
click at [1010, 427] on select "Select Yes No N/A STB (part of order)" at bounding box center [1230, 438] width 611 height 30
select select "2"
click at [925, 424] on select "Select Yes No N/A STB (part of order)" at bounding box center [1230, 438] width 611 height 30
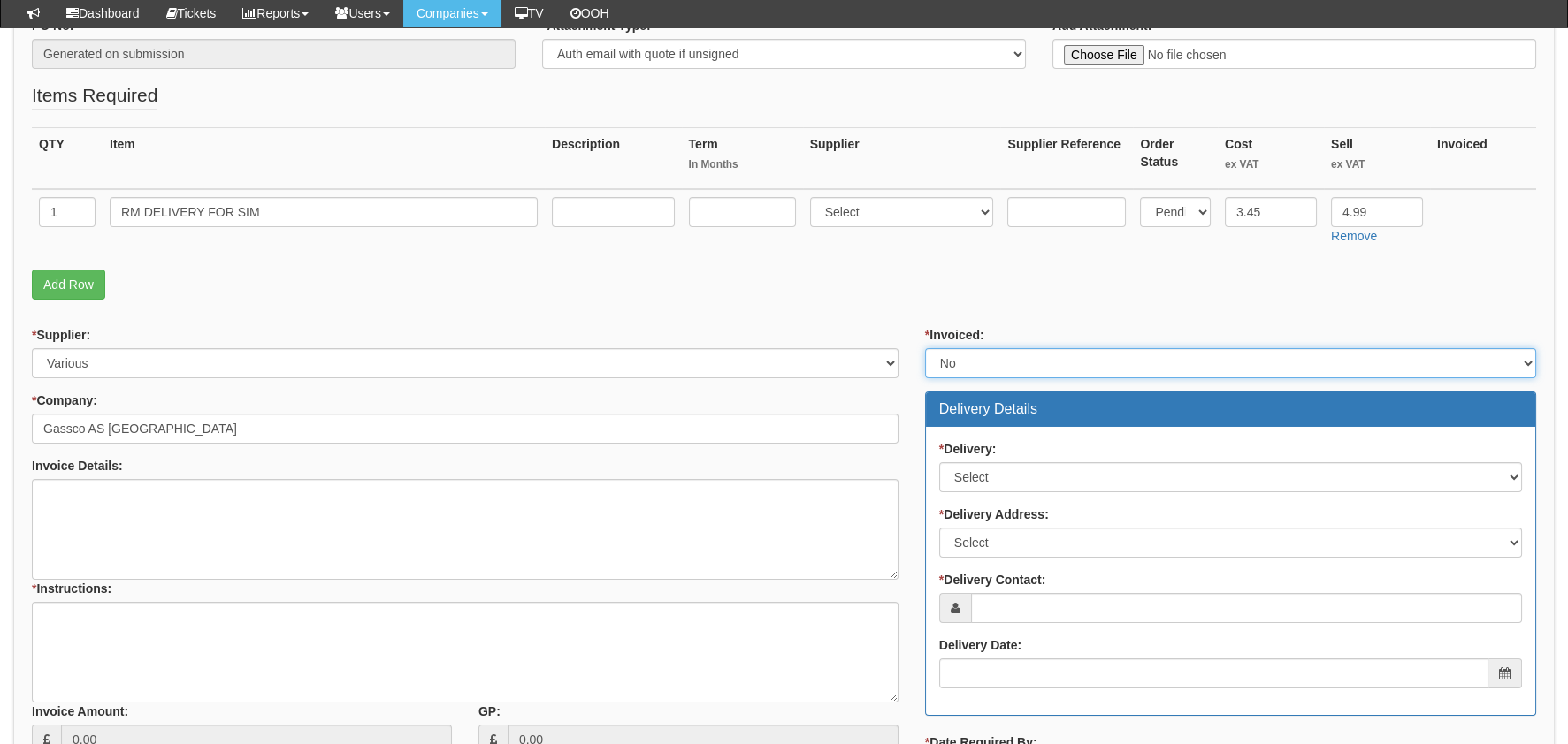
scroll to position [441, 0]
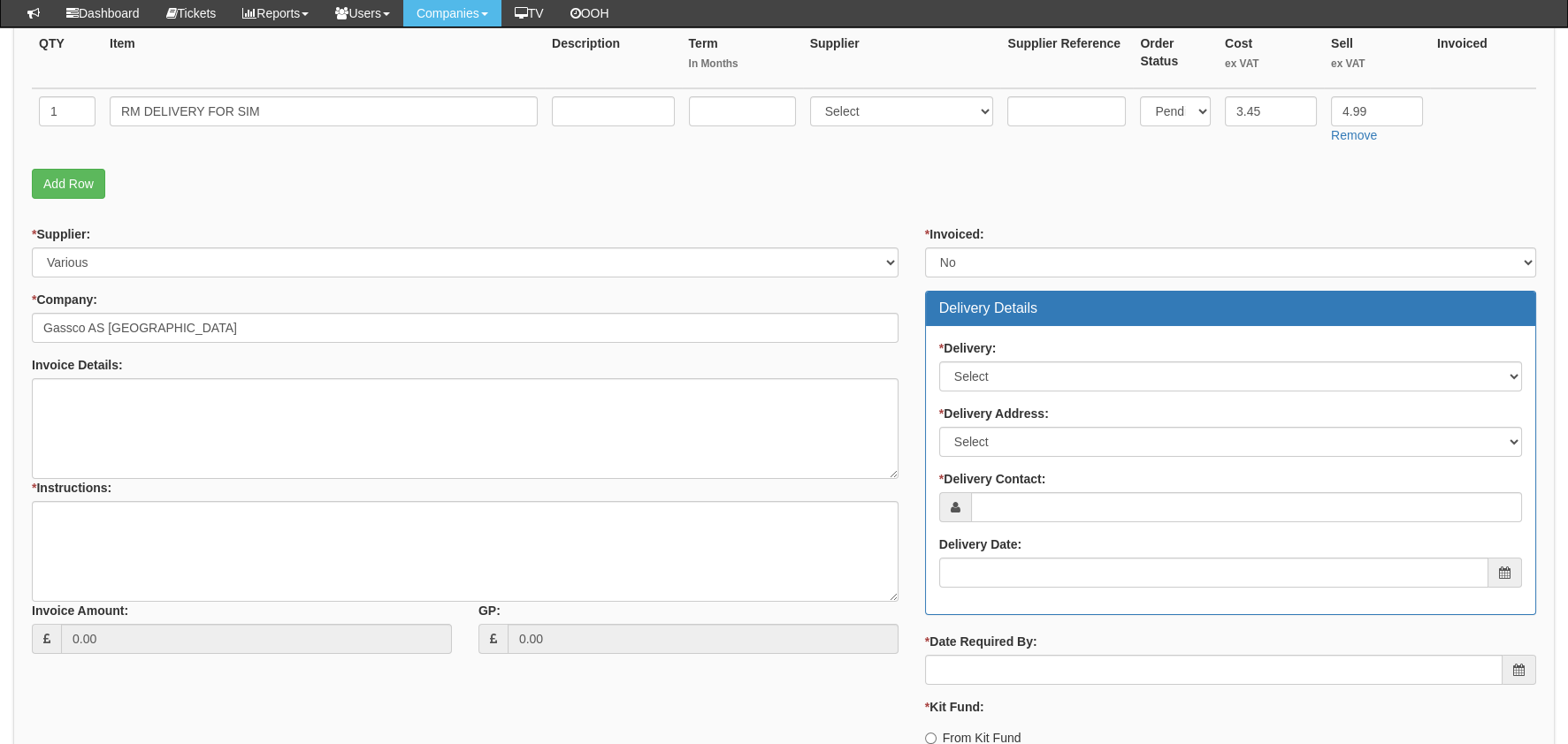
click at [983, 391] on div "* Delivery: Select No Not Applicable Yes * Delivery Address: Select Not Applica…" at bounding box center [1230, 469] width 609 height 288
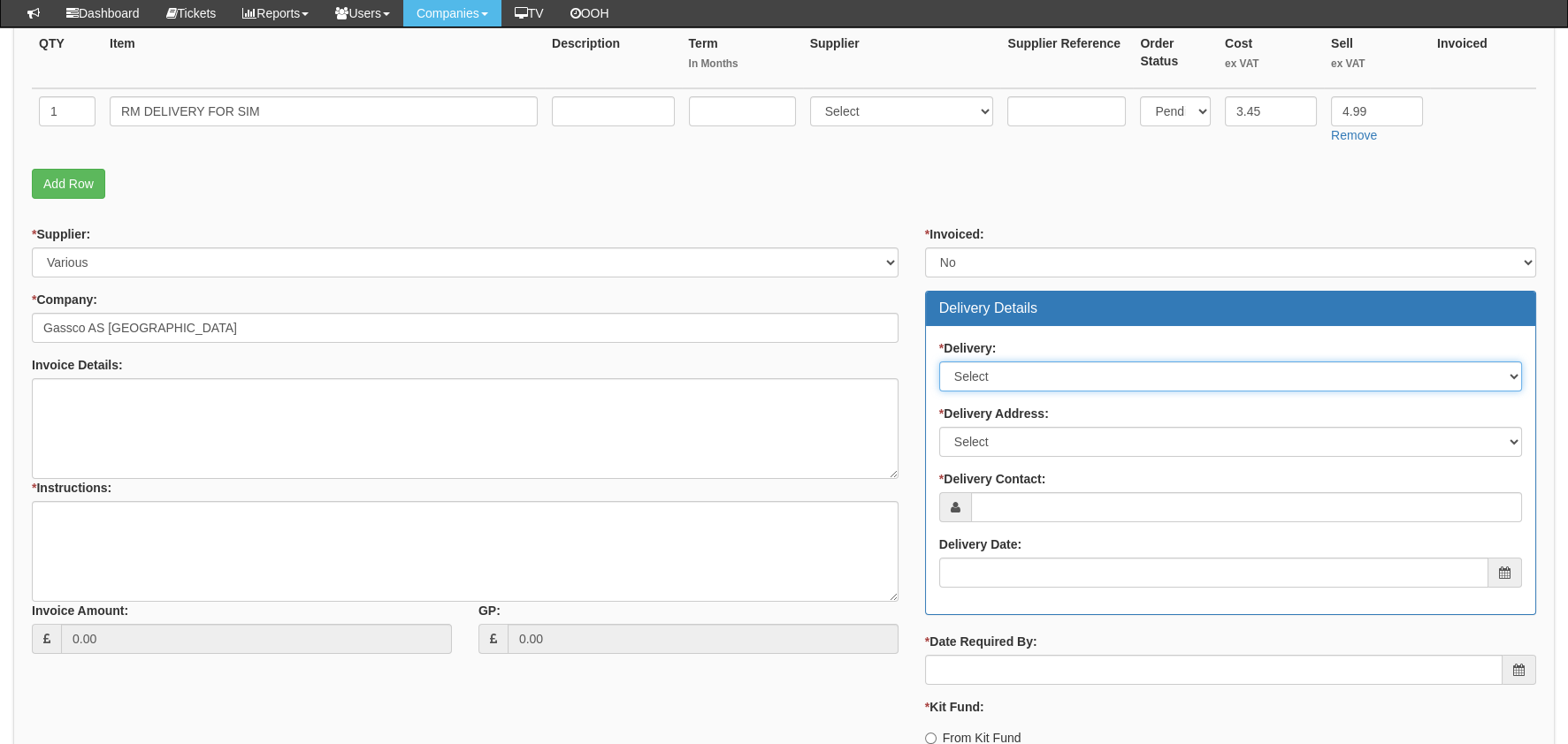
click at [984, 371] on select "Select No Not Applicable Yes" at bounding box center [1230, 376] width 583 height 30
select select "1"
click at [939, 362] on select "Select No Not Applicable Yes" at bounding box center [1230, 376] width 583 height 30
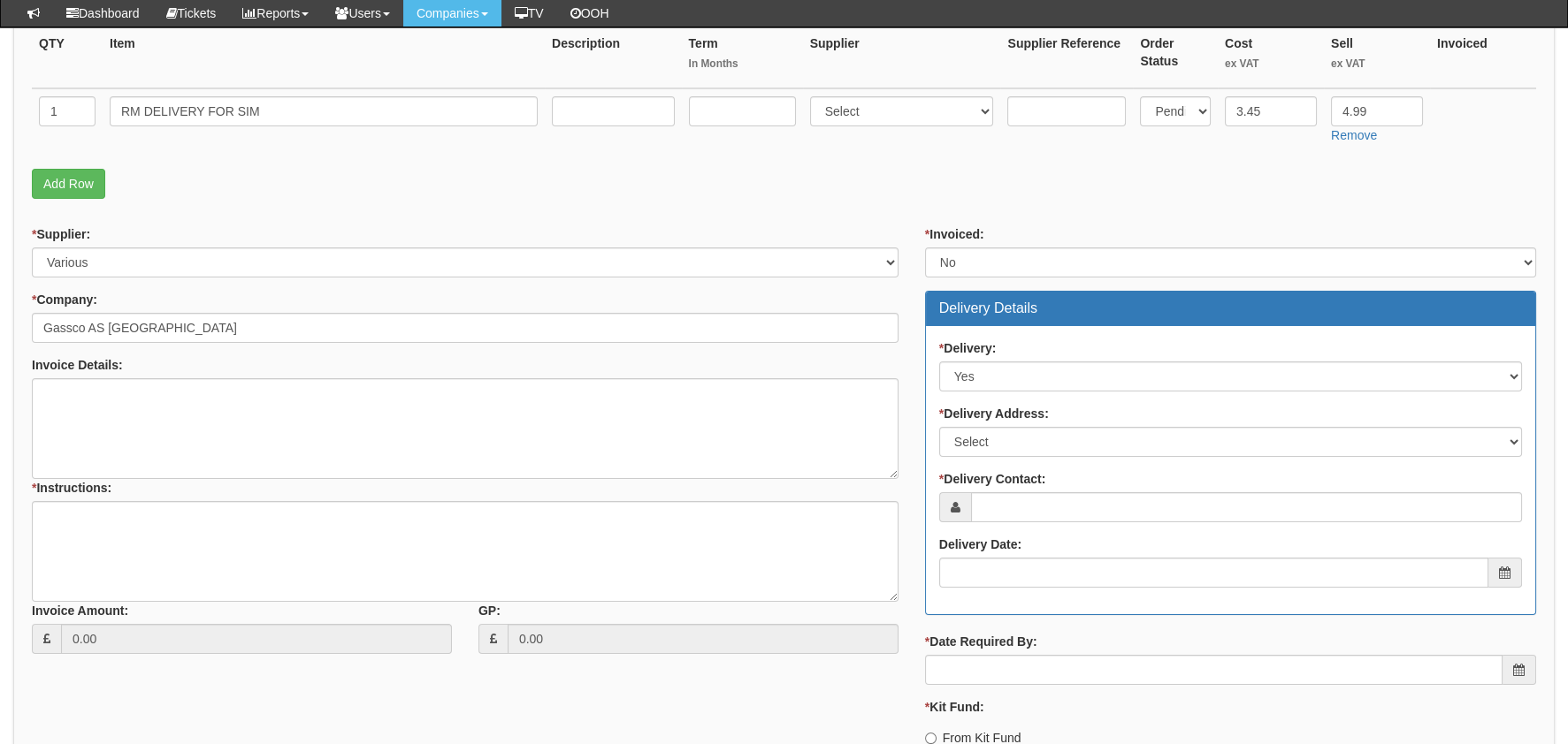
click at [994, 466] on div "* Delivery: Select No Not Applicable Yes * Delivery Address: Select Not Applica…" at bounding box center [1230, 469] width 609 height 288
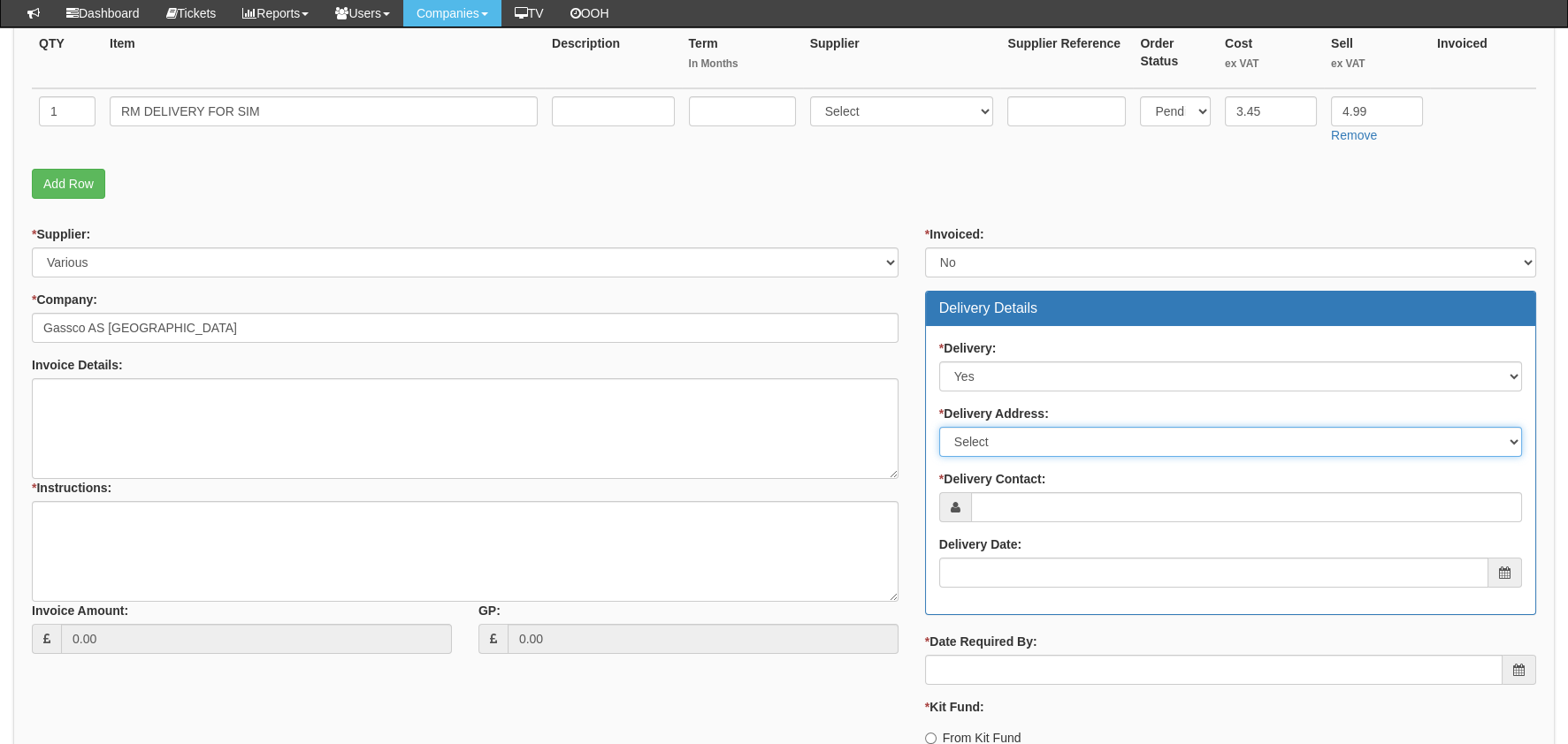
click at [994, 437] on select "Select Not Applicable Main Address - HU12 0TG Other" at bounding box center [1230, 442] width 583 height 30
click at [939, 427] on select "Select Not Applicable Main Address - HU12 0TG Other" at bounding box center [1230, 442] width 583 height 30
click at [1004, 434] on select "Select Not Applicable Main Address - HU12 0TG Other" at bounding box center [1230, 442] width 583 height 30
select select "company_main_address"
click at [939, 427] on select "Select Not Applicable Main Address - HU12 0TG Other" at bounding box center [1230, 442] width 583 height 30
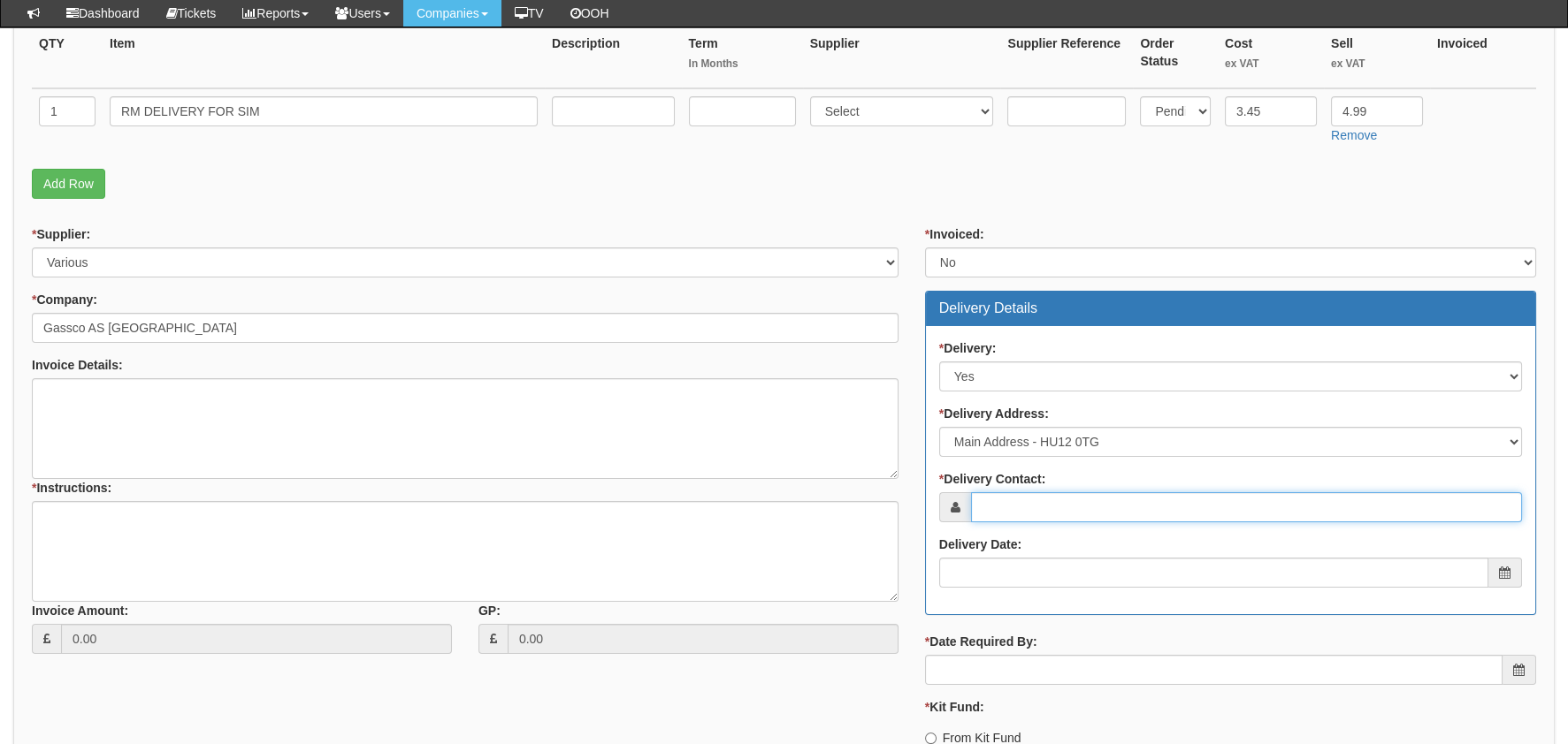
click at [1029, 495] on input "* Delivery Contact:" at bounding box center [1246, 506] width 551 height 30
type input "V"
type input "Catherine"
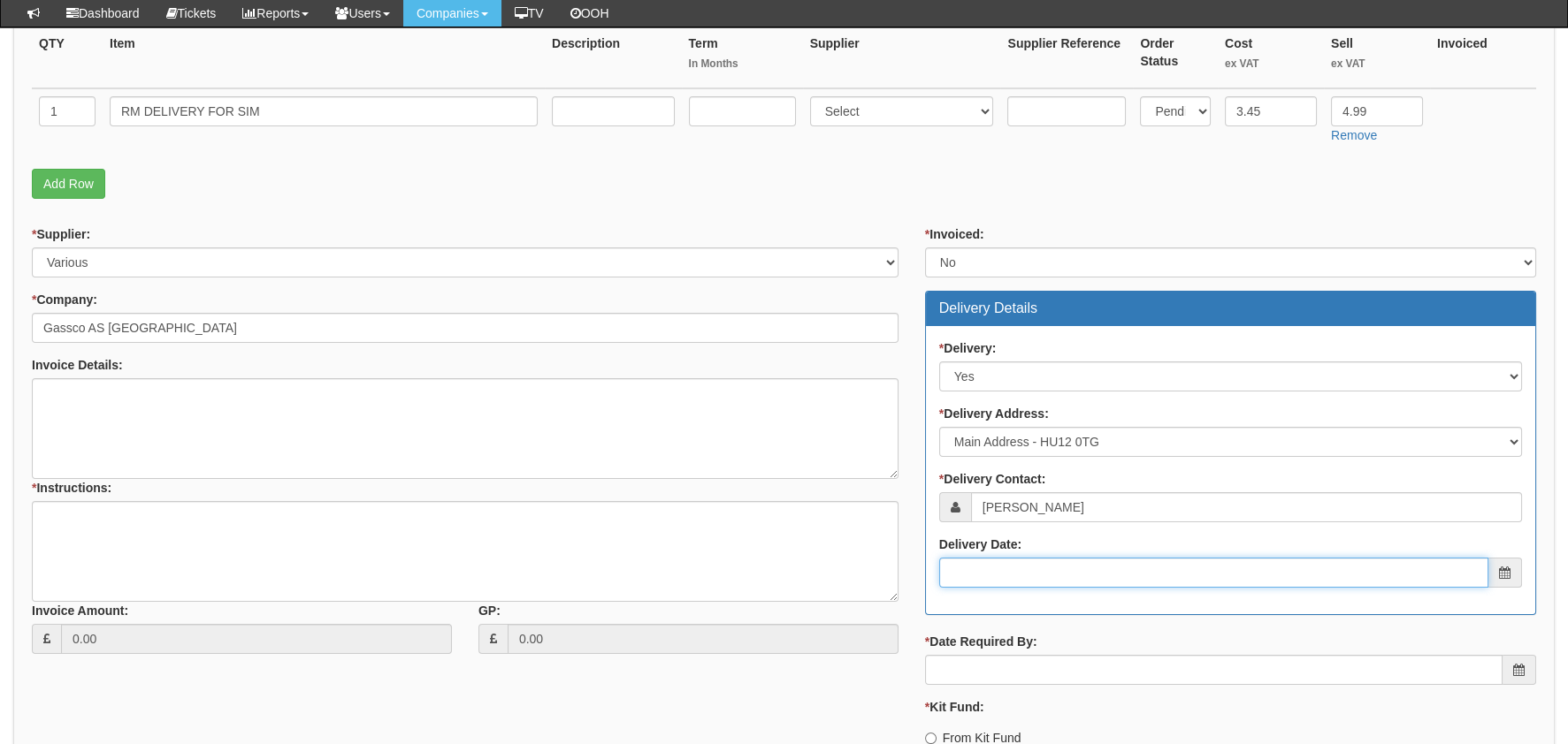
click at [1125, 569] on input "Delivery Date:" at bounding box center [1213, 572] width 549 height 30
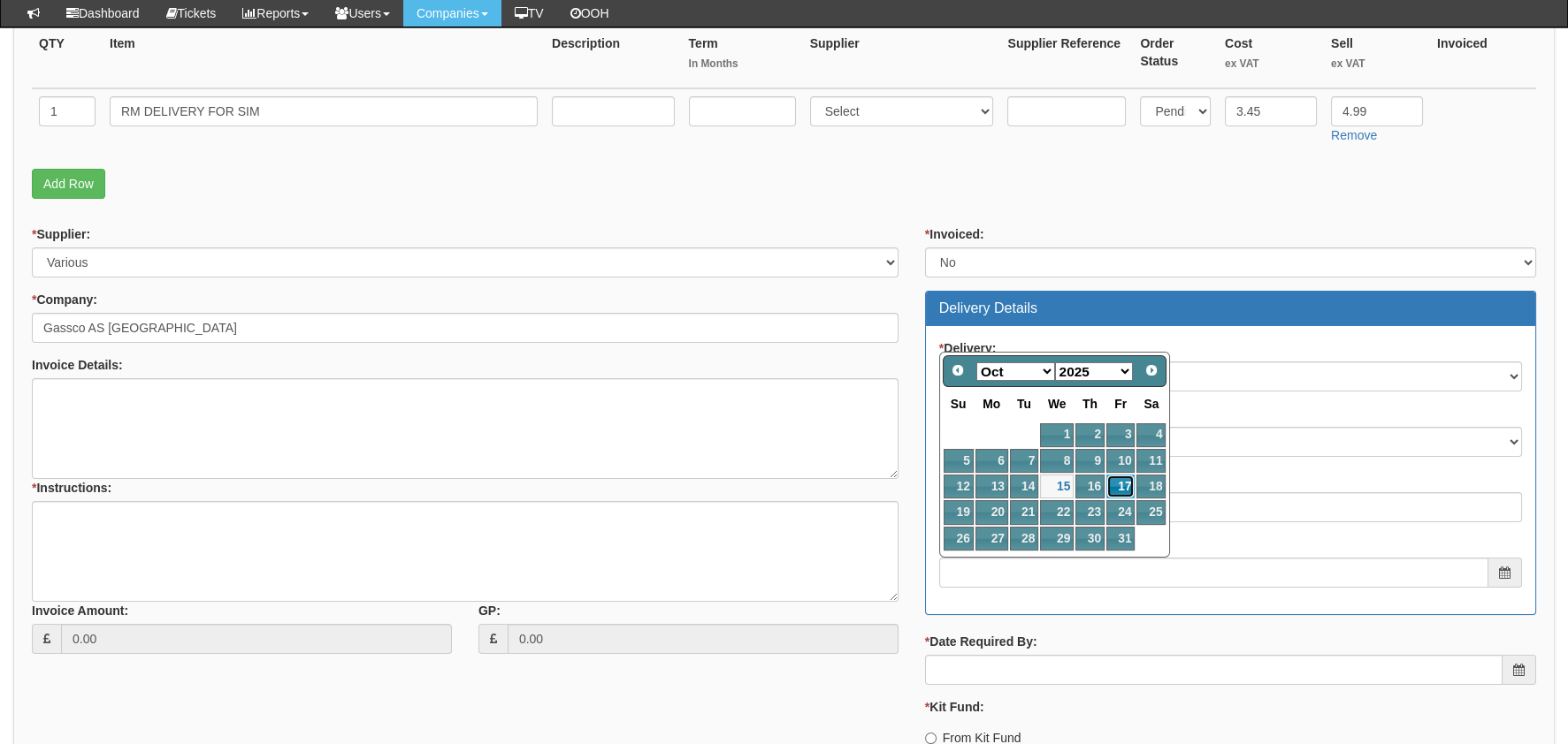
click at [1124, 477] on link "17" at bounding box center [1121, 486] width 29 height 24
type input "2025-10-17"
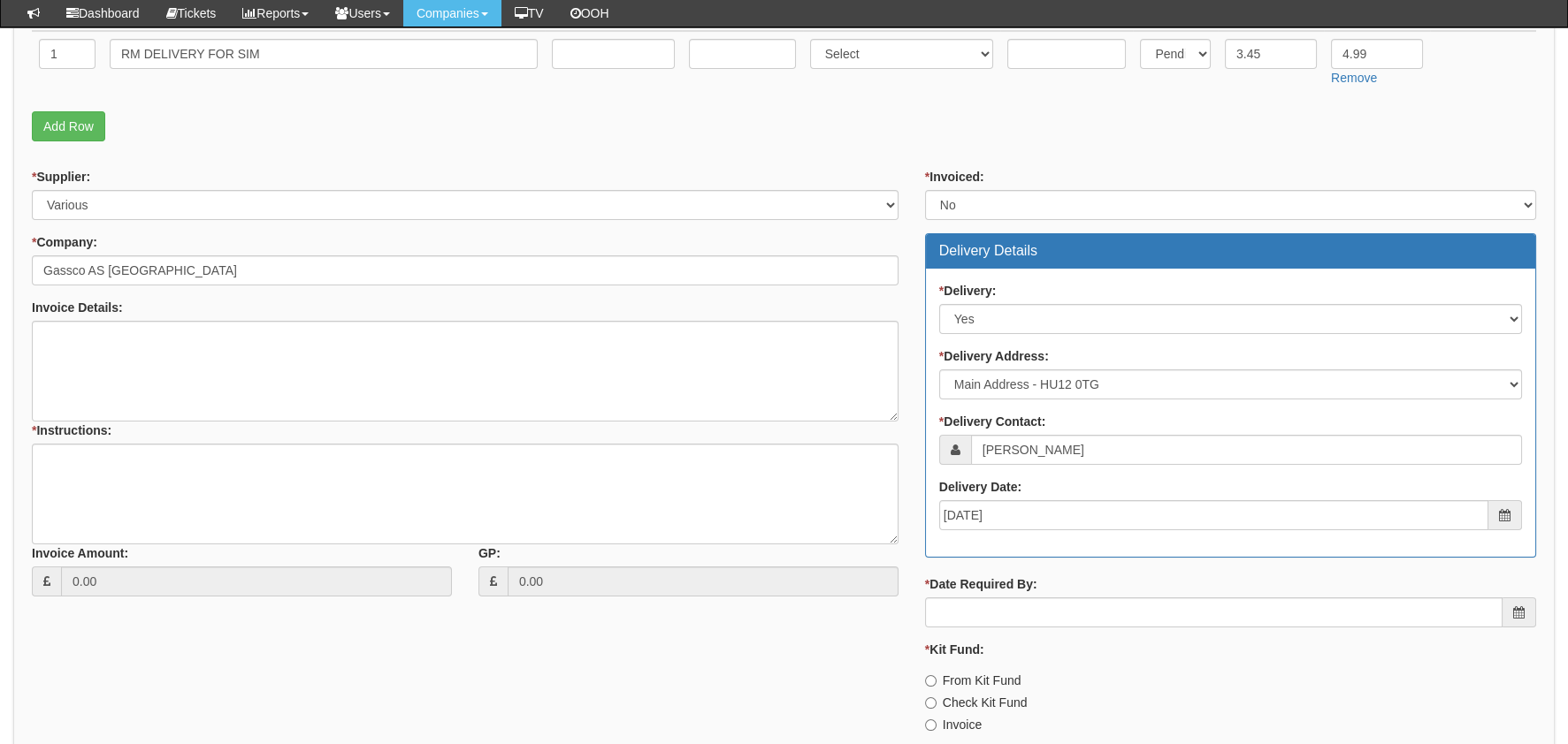
scroll to position [530, 0]
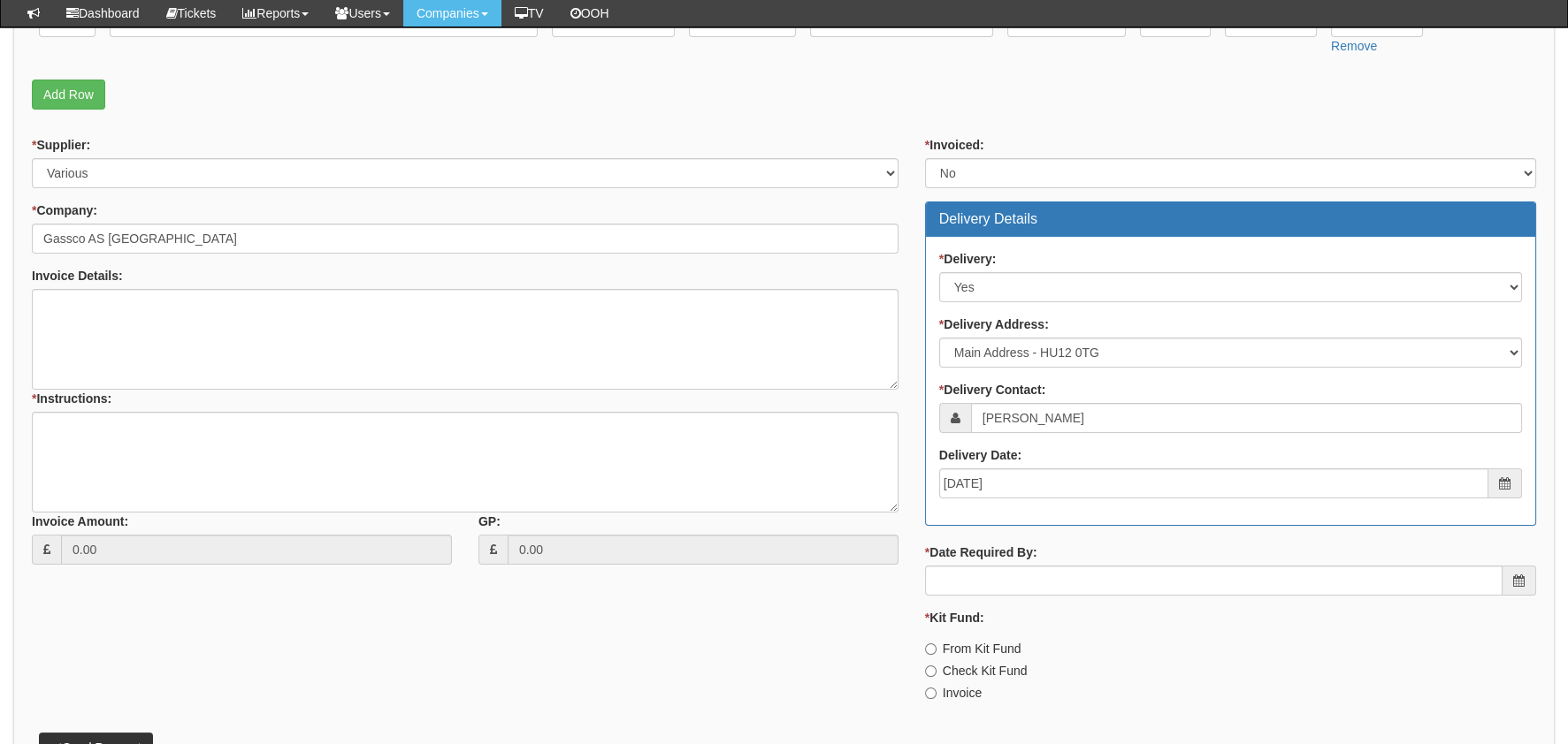
click at [1127, 556] on div "* Date Required By:" at bounding box center [1230, 570] width 611 height 52
click at [1127, 586] on input "* Date Required By:" at bounding box center [1213, 580] width 577 height 30
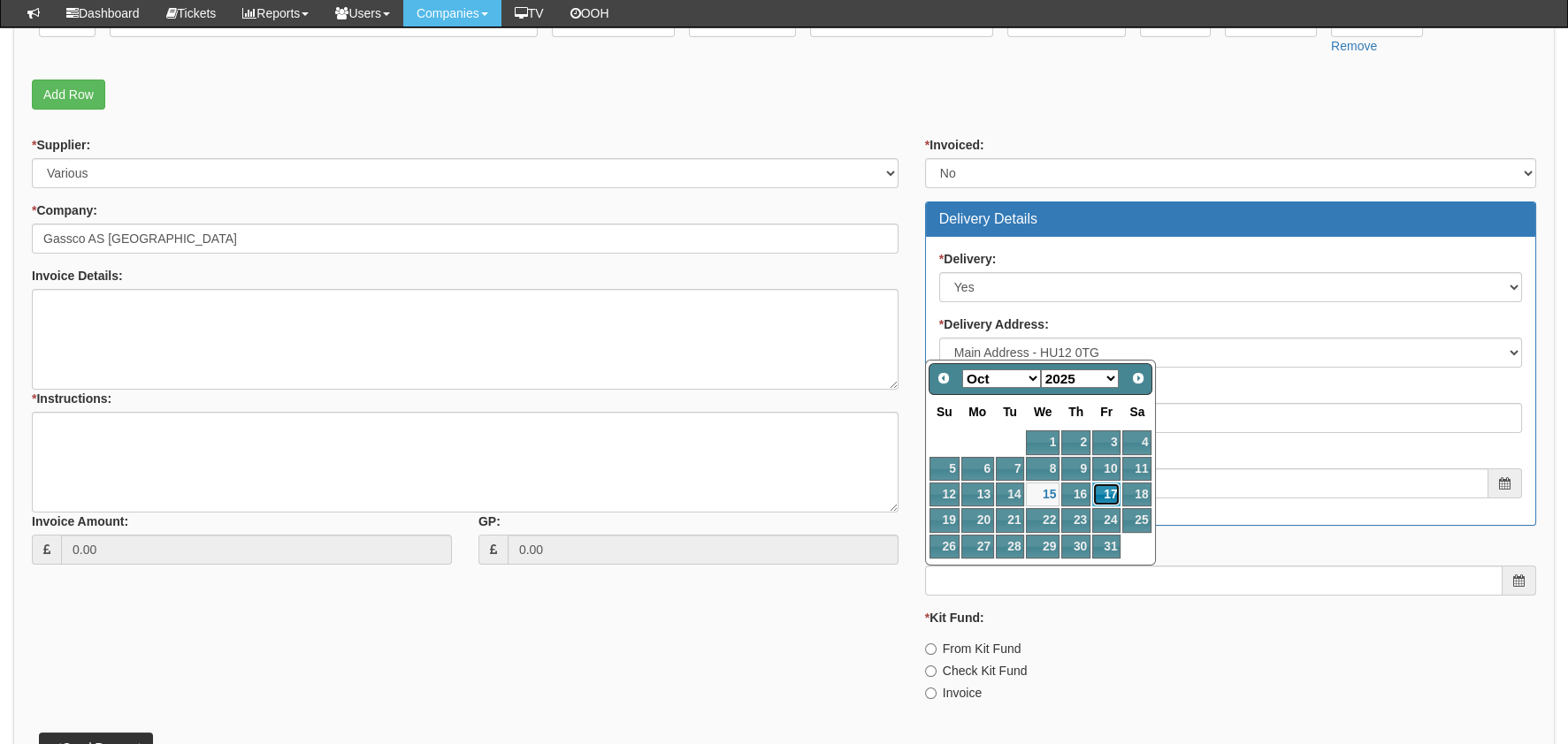
click at [1108, 492] on link "17" at bounding box center [1106, 495] width 29 height 24
type input "2025-10-17"
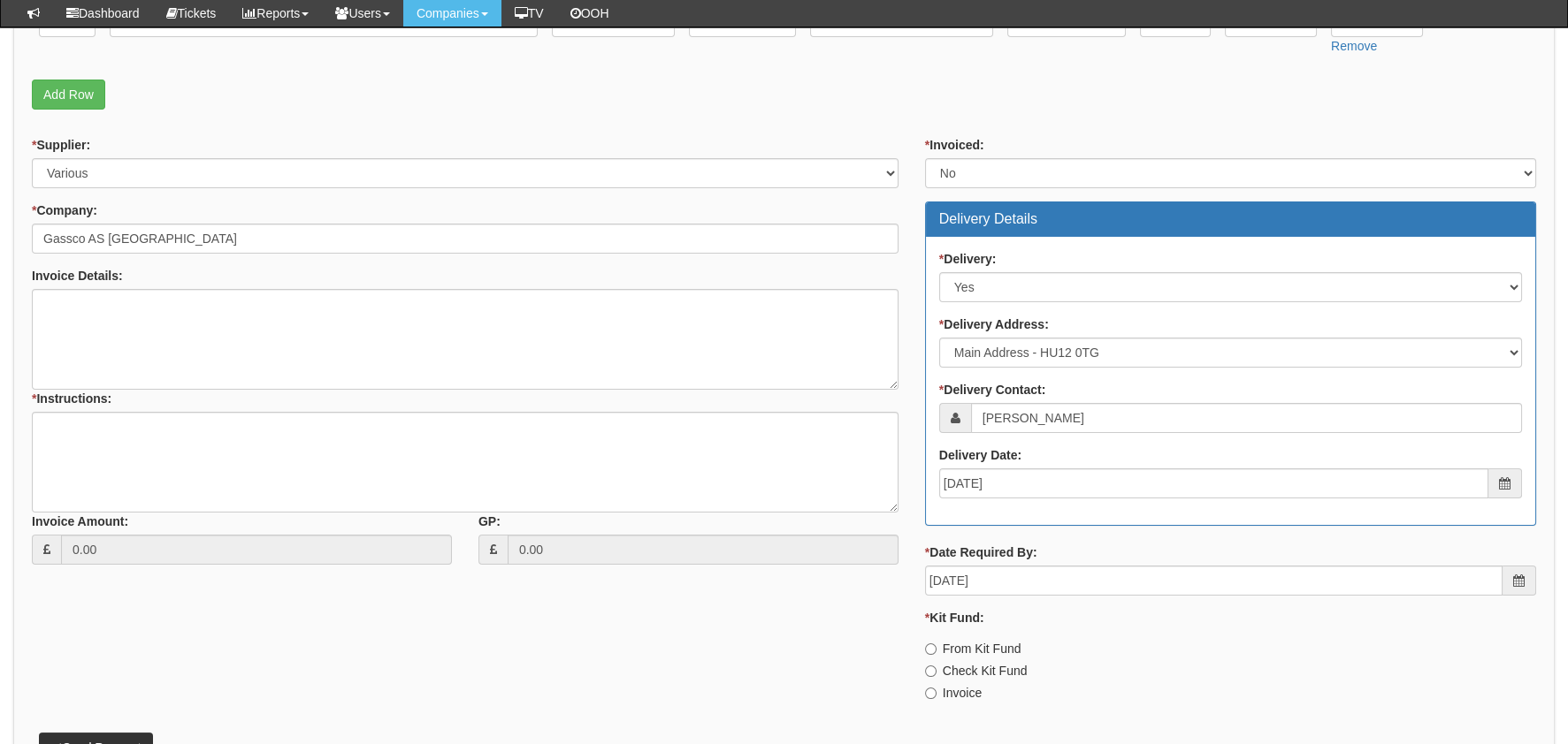
click at [946, 690] on label "Invoice" at bounding box center [953, 693] width 57 height 18
click at [937, 690] on input "Invoice" at bounding box center [930, 693] width 12 height 12
radio input "true"
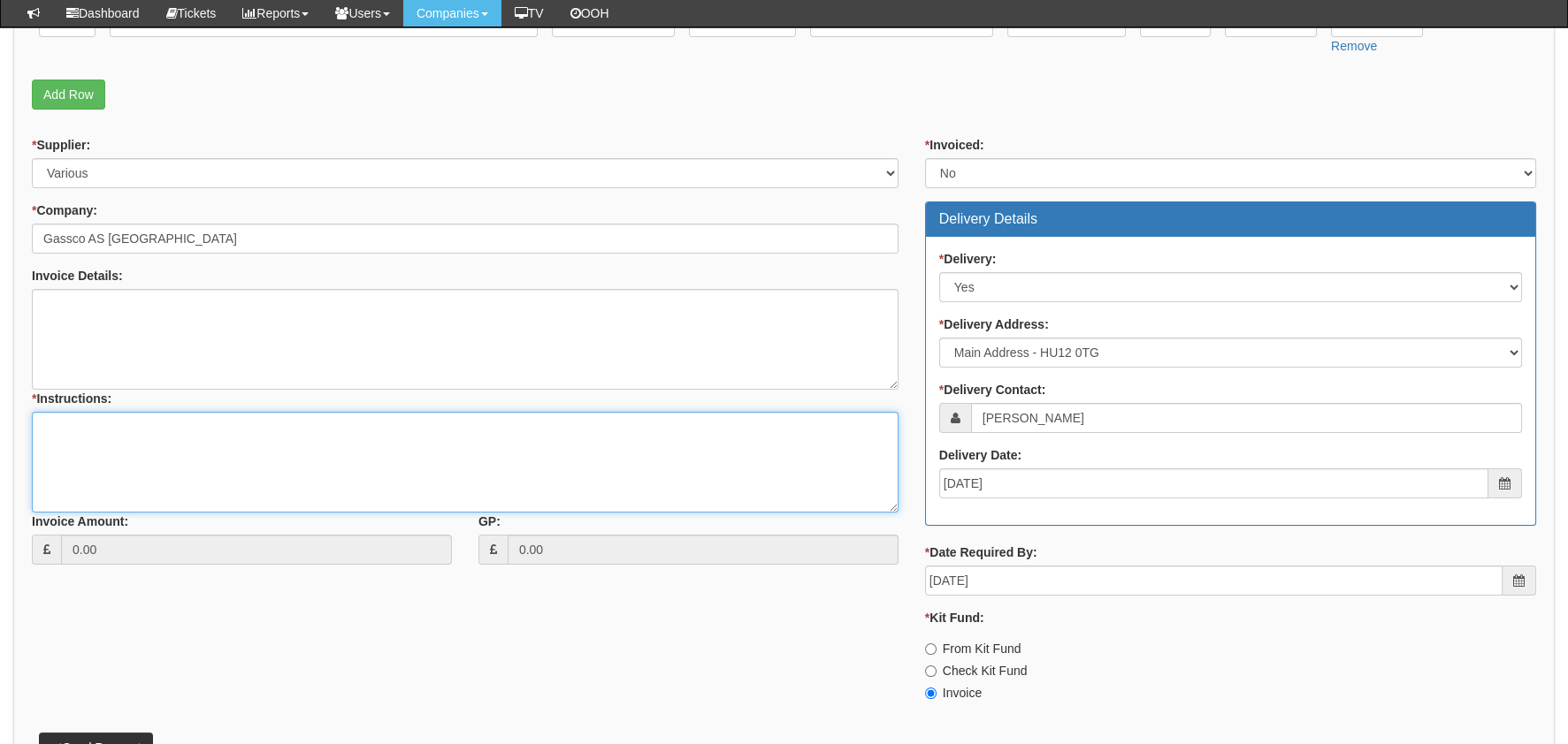
click at [328, 509] on textarea "* Instructions:" at bounding box center [464, 462] width 867 height 101
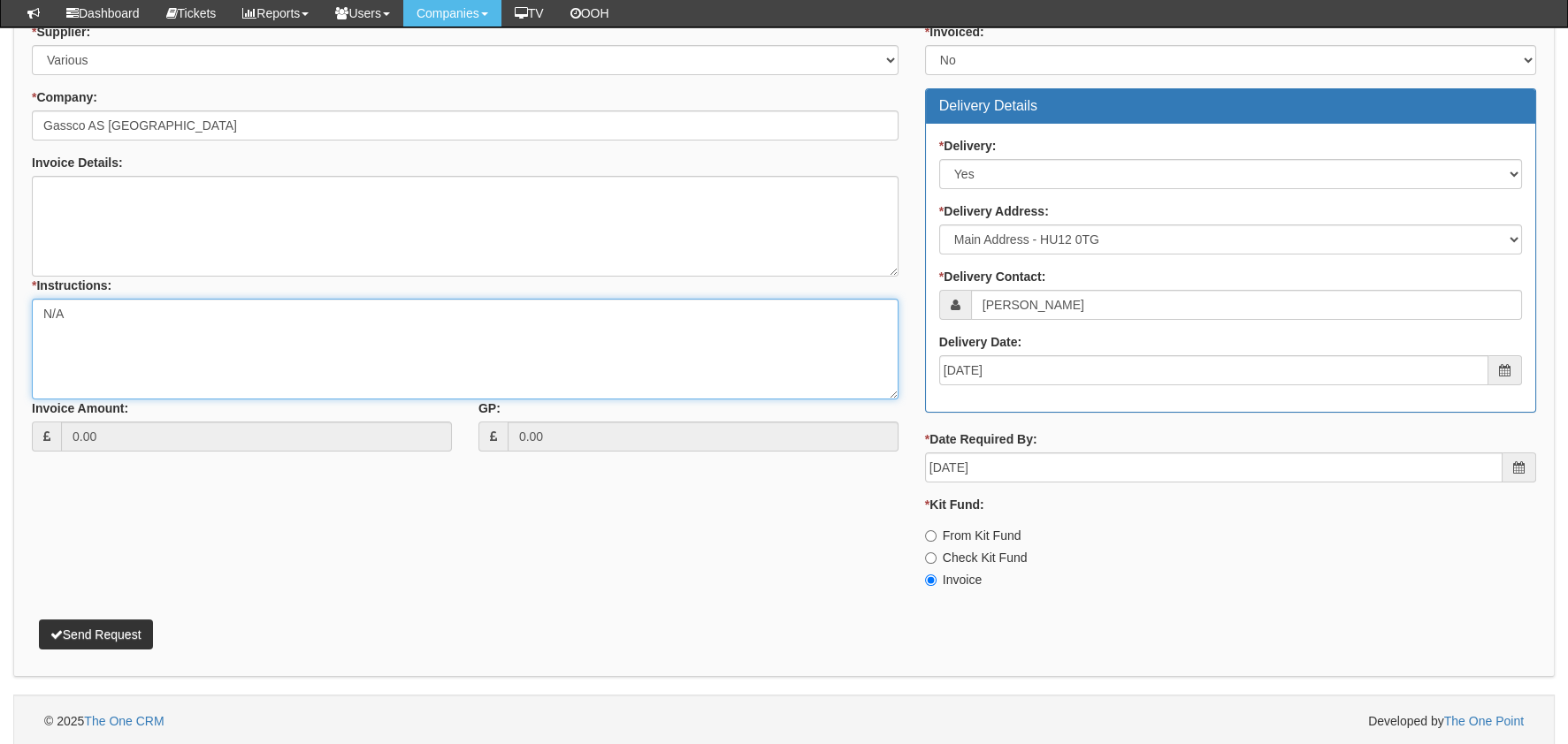
scroll to position [644, 0]
type textarea "N/A"
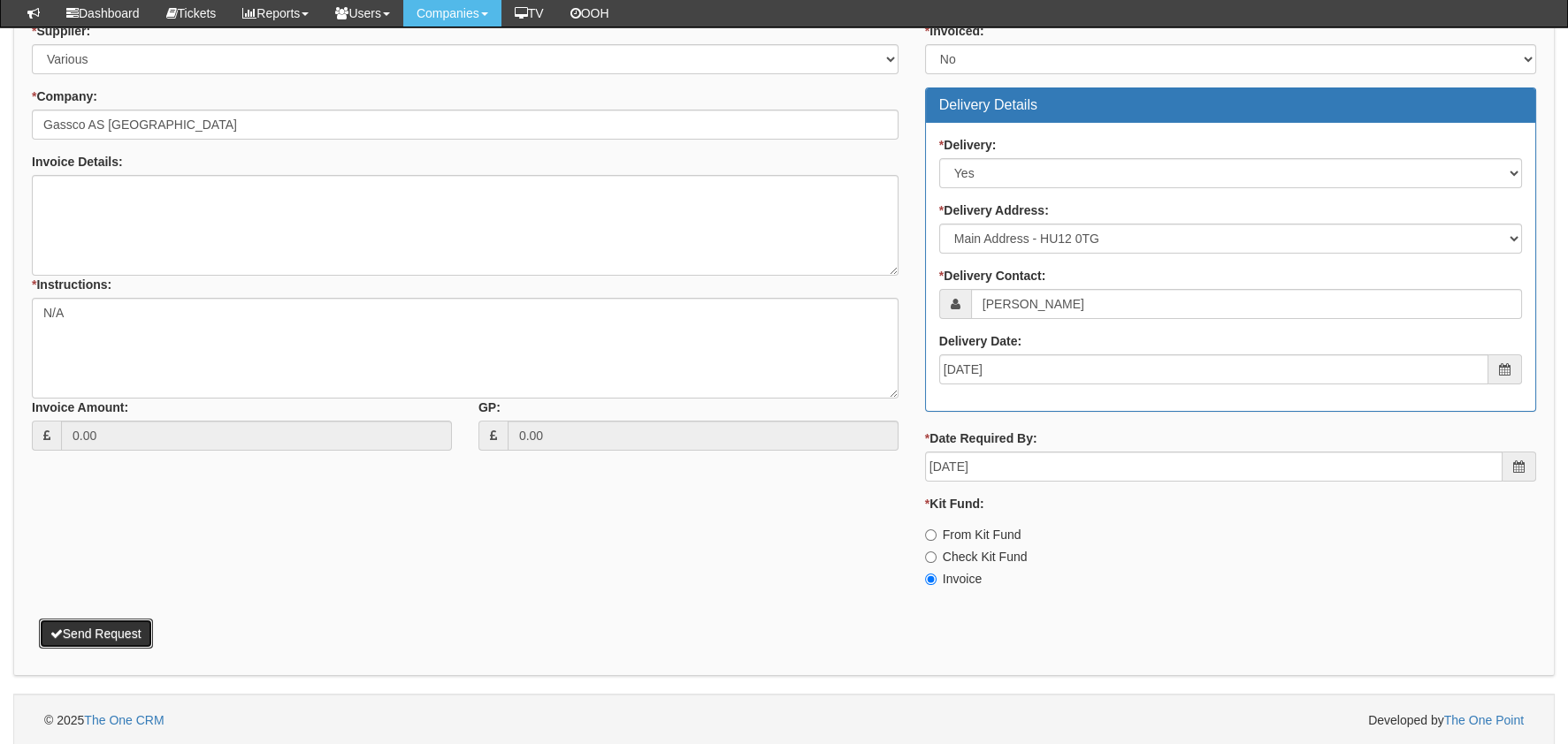
click at [113, 634] on button "Send Request" at bounding box center [95, 633] width 114 height 30
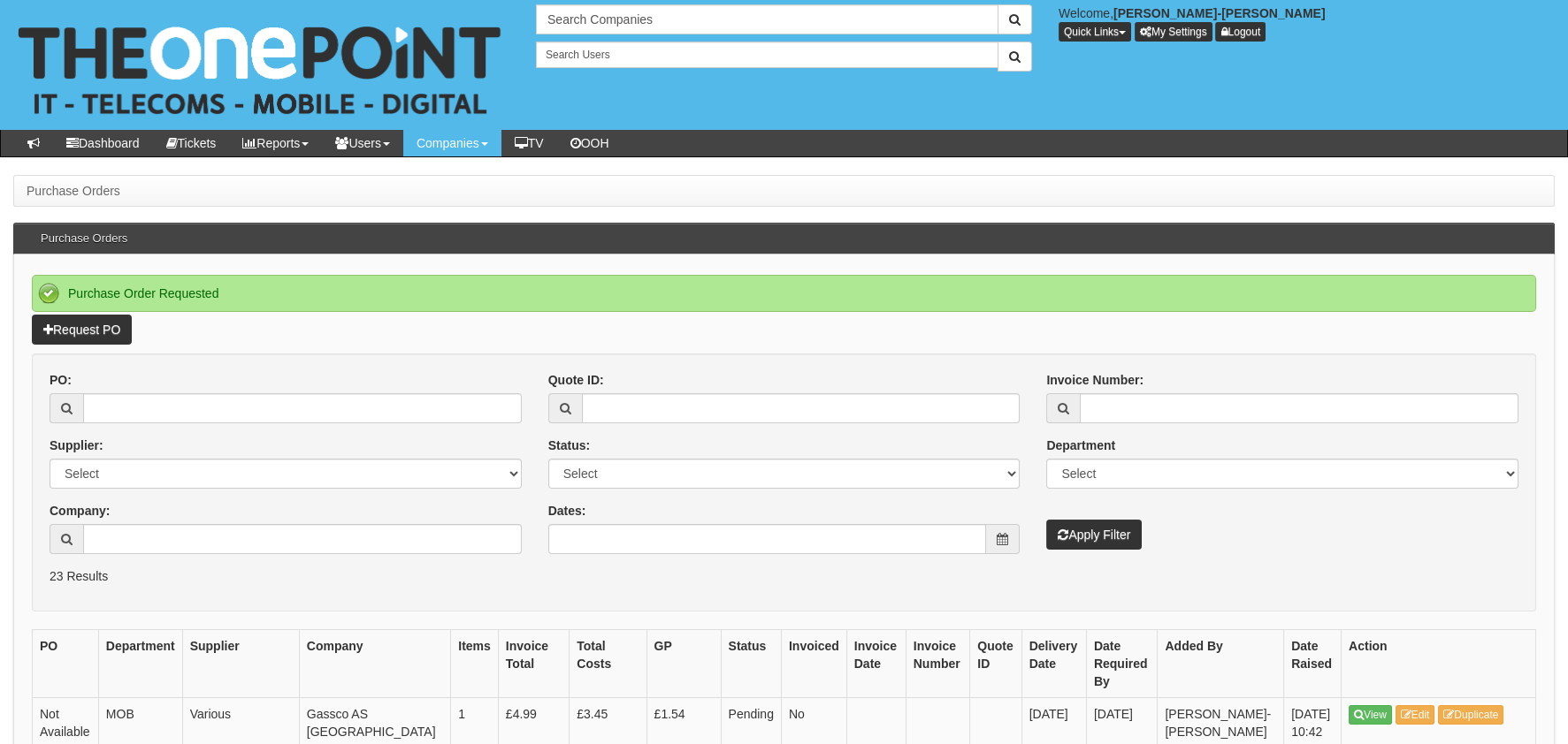
scroll to position [265, 0]
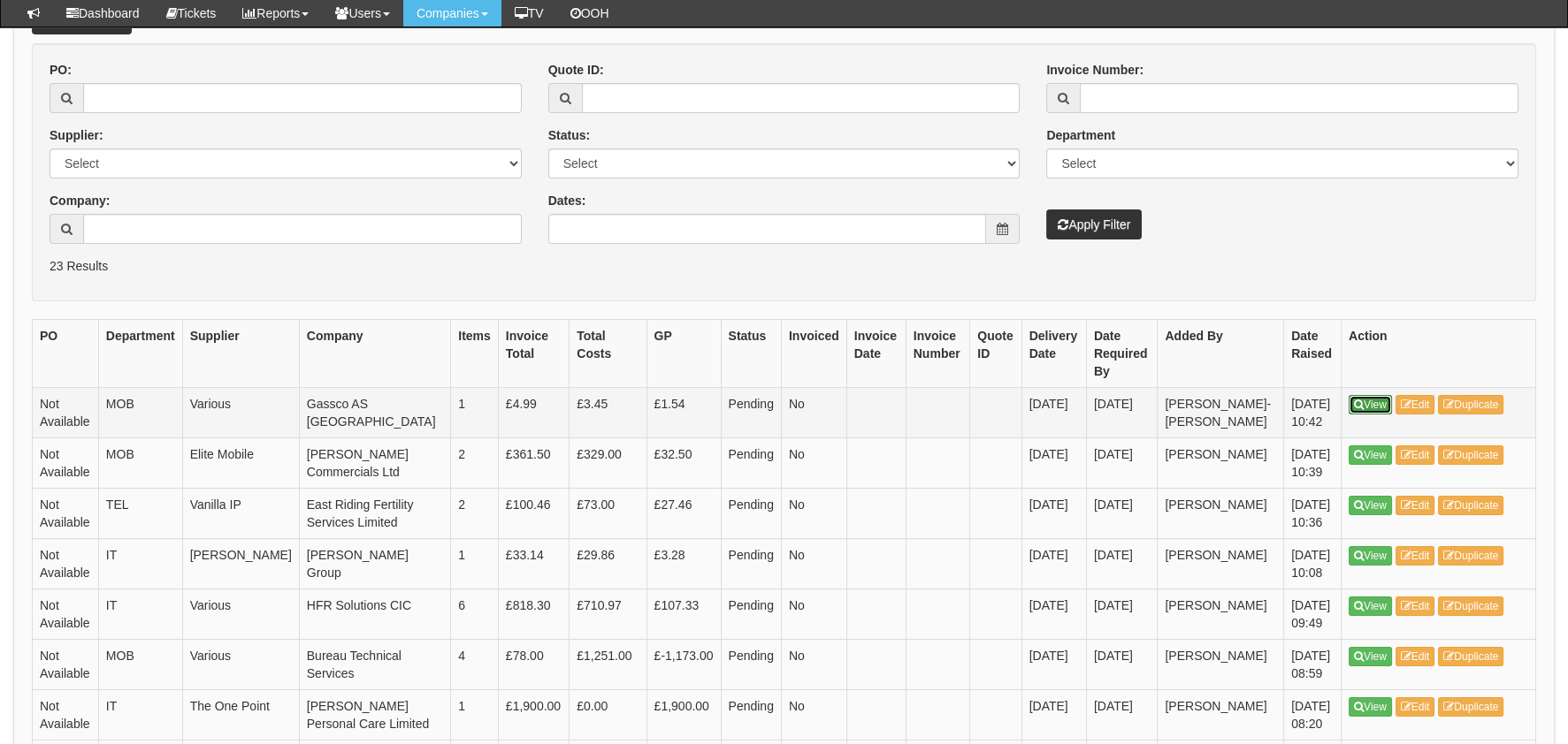
click at [1371, 395] on link "View" at bounding box center [1370, 405] width 43 height 20
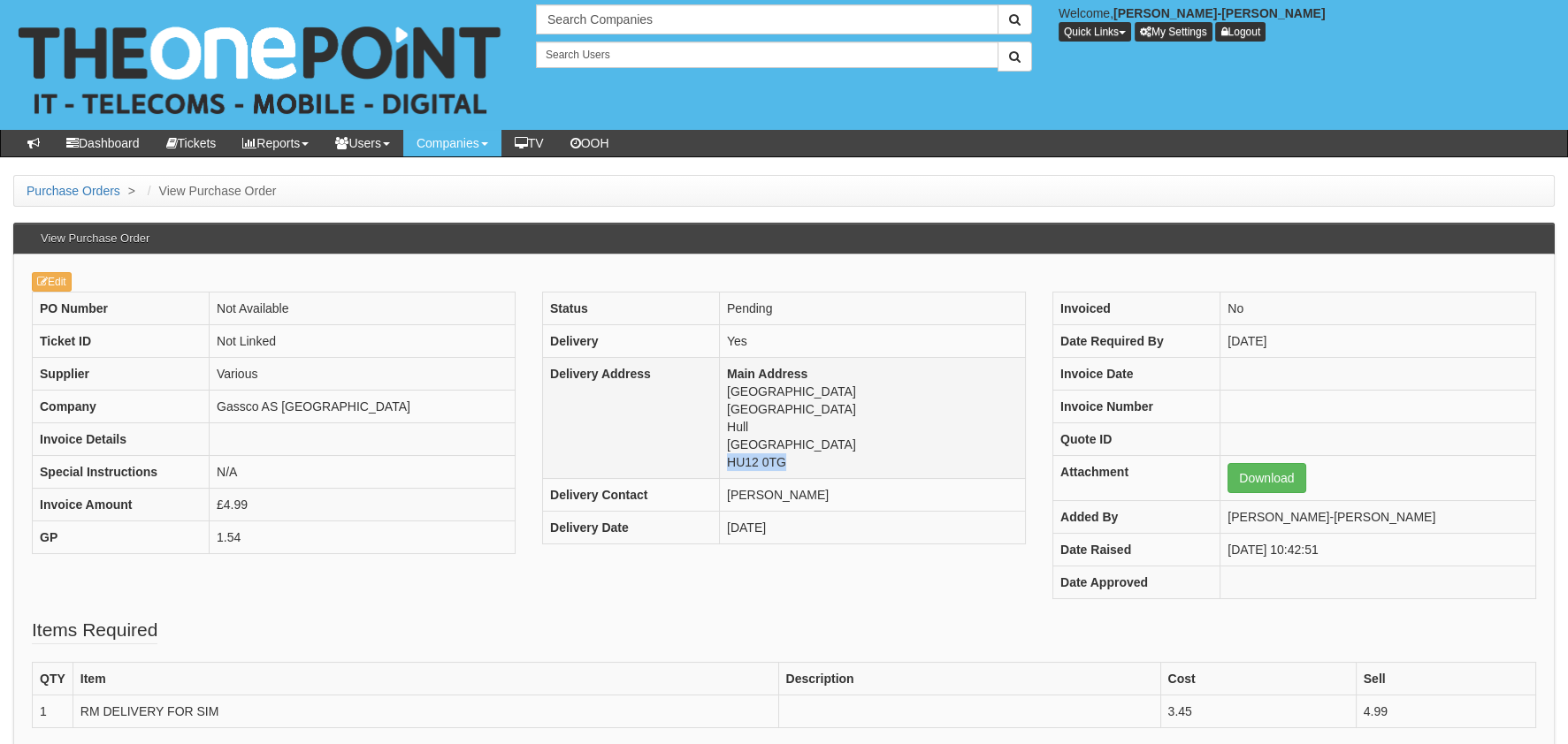
drag, startPoint x: 801, startPoint y: 463, endPoint x: 723, endPoint y: 463, distance: 78.0
click at [723, 463] on td "Main Address Dimlington Road Easington Hull East Yorkshire HU12 0TG" at bounding box center [872, 418] width 306 height 121
copy td "HU12 0TG"
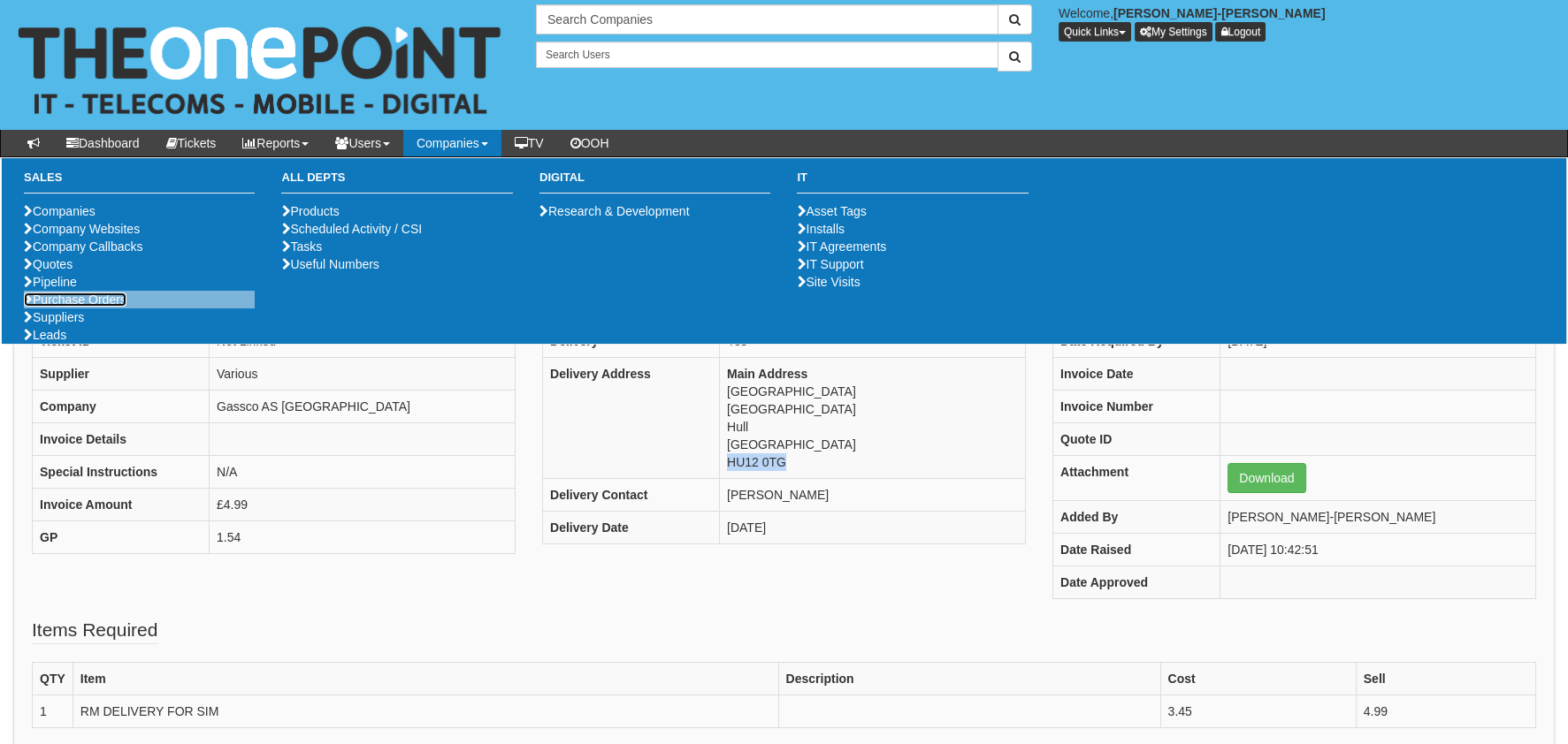
click at [104, 307] on link "Purchase Orders" at bounding box center [75, 300] width 102 height 14
click at [71, 307] on link "Purchase Orders" at bounding box center [75, 300] width 102 height 14
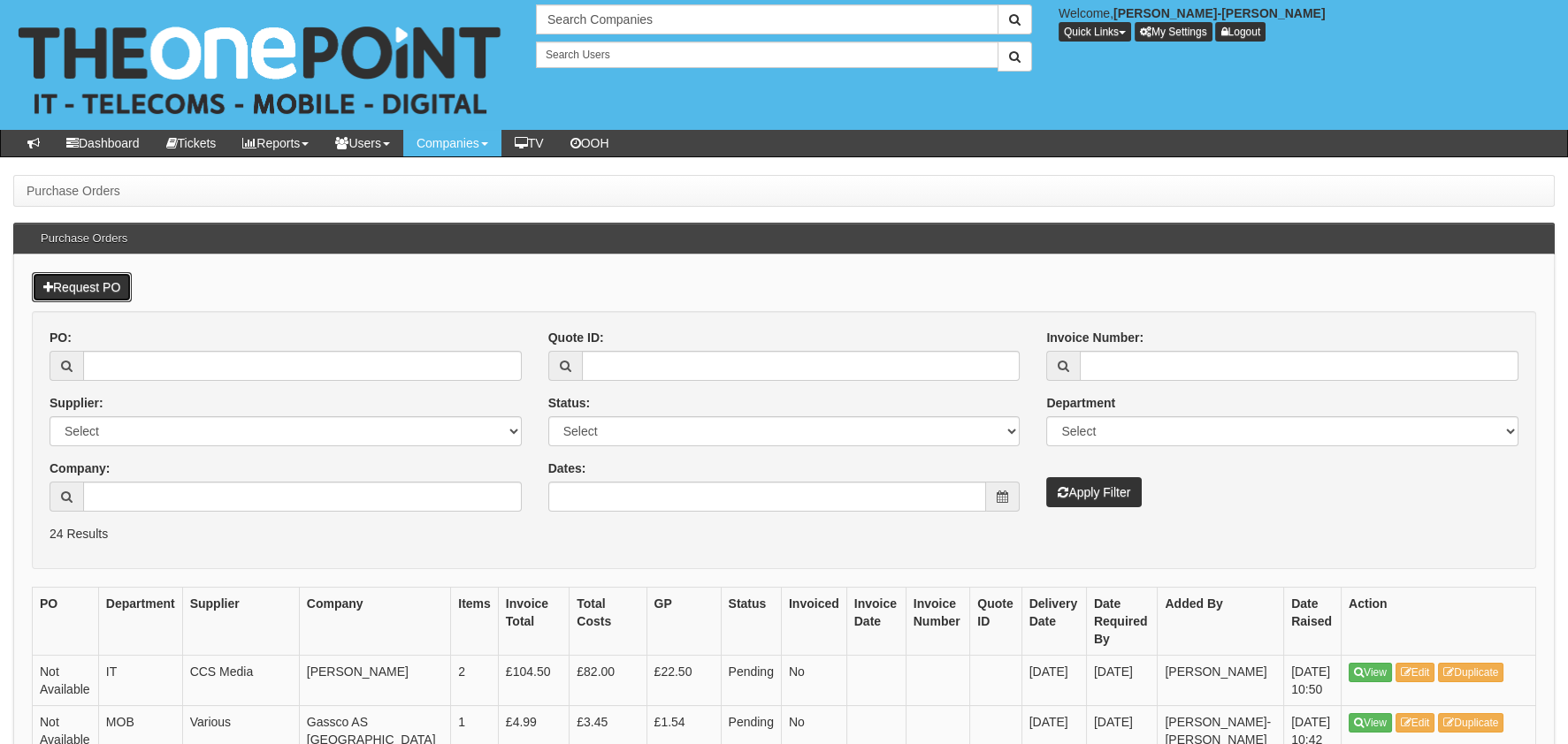
click at [53, 288] on link "Request PO" at bounding box center [81, 286] width 100 height 30
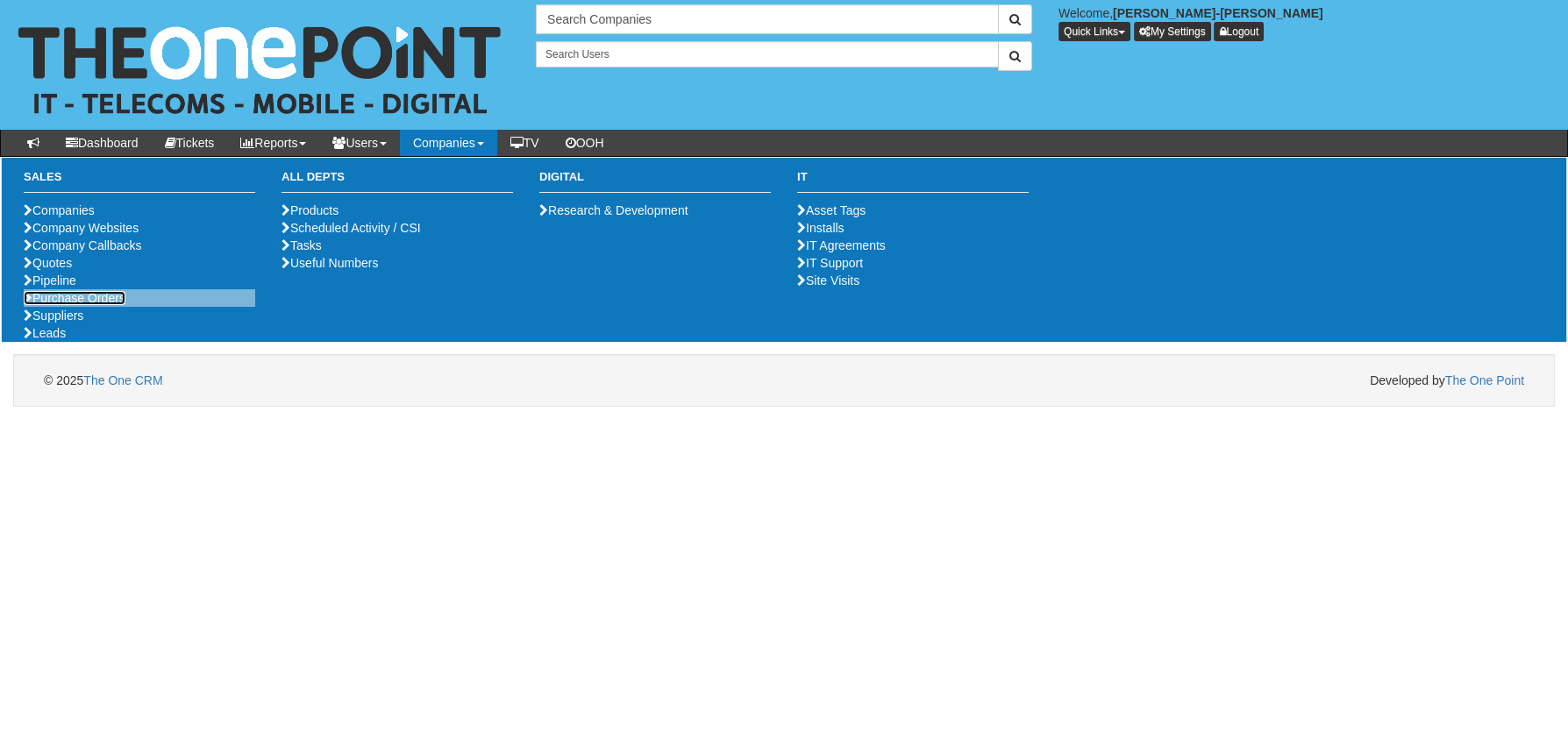
click at [109, 305] on link "Purchase Orders" at bounding box center [75, 298] width 102 height 14
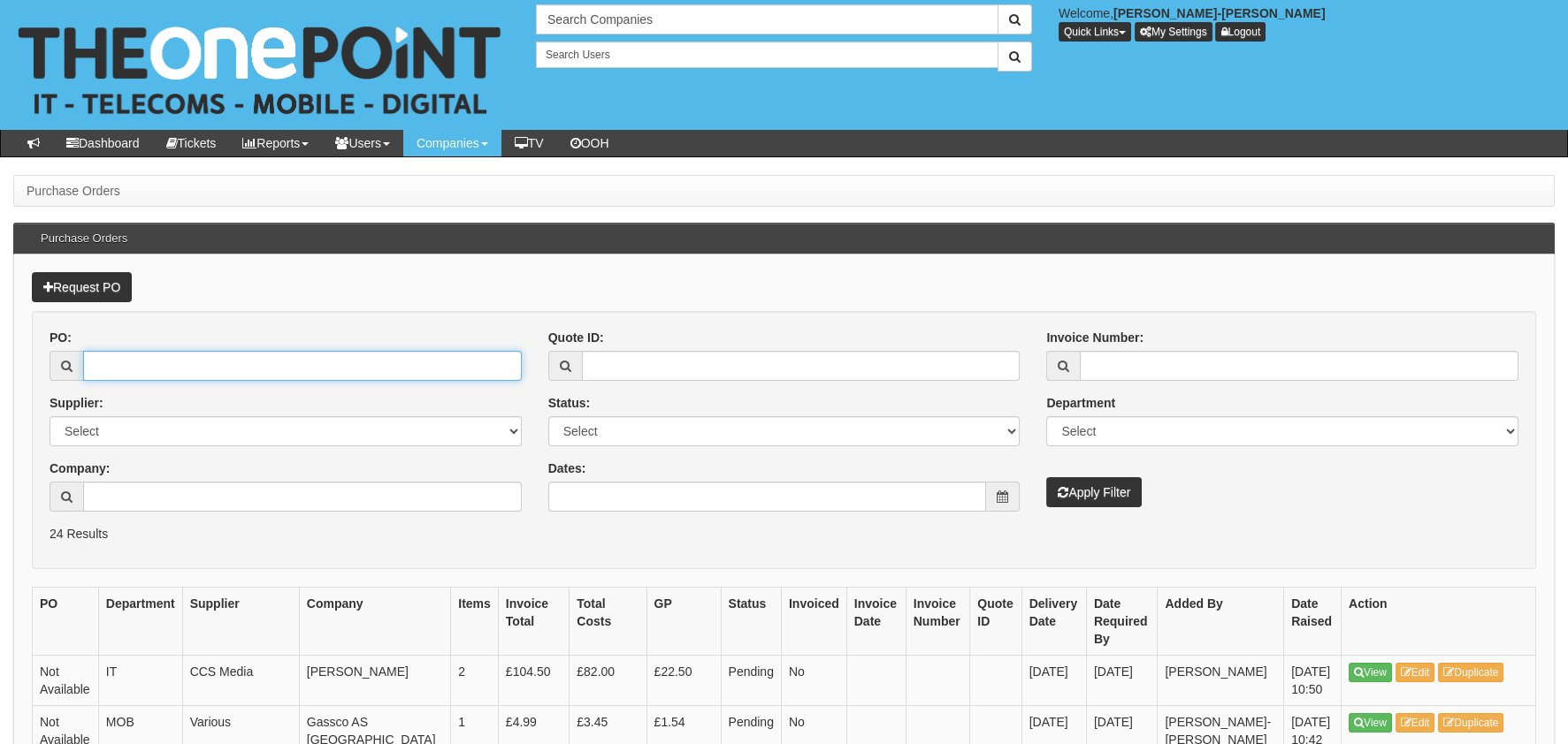
click at [131, 372] on input "PO:" at bounding box center [303, 365] width 438 height 30
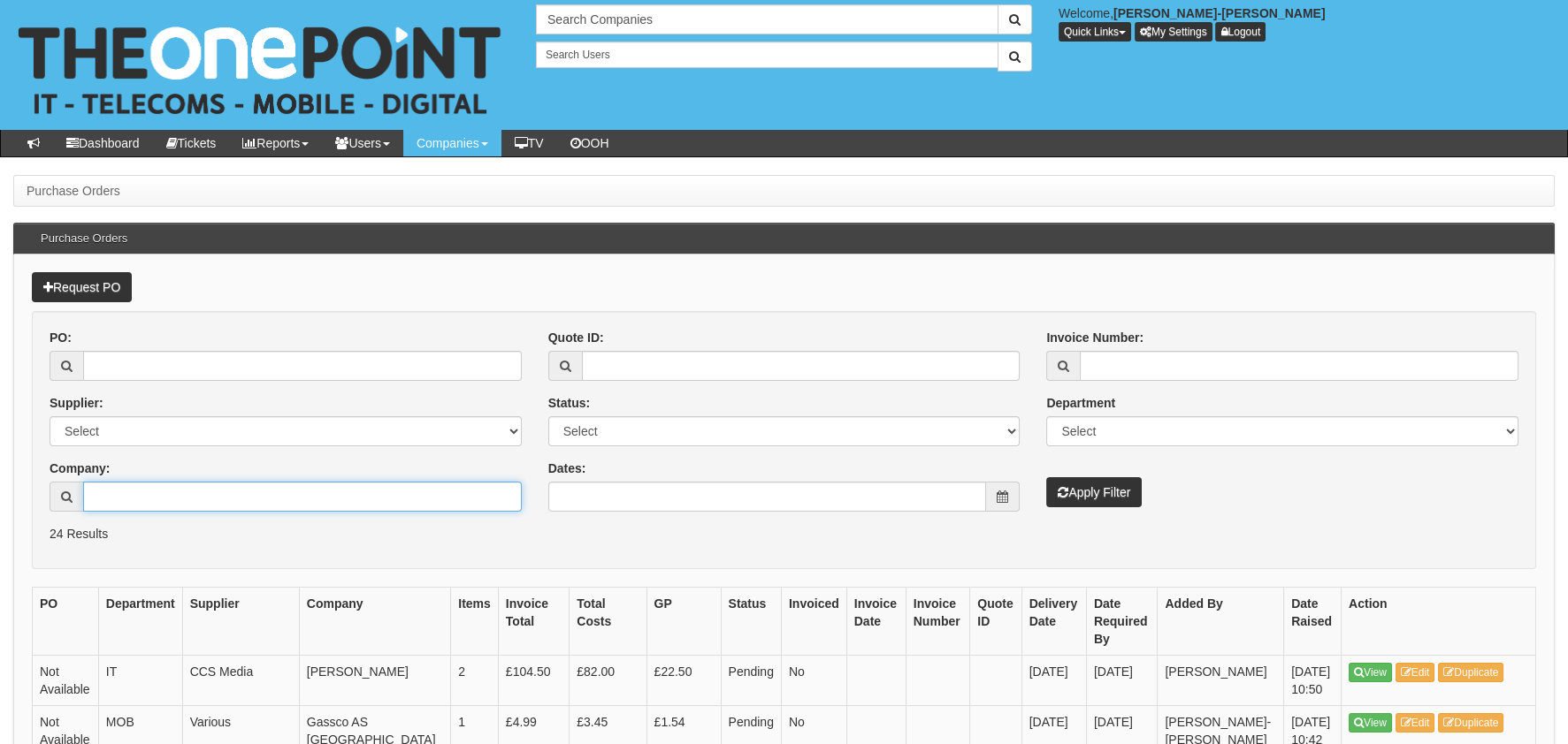
click at [138, 489] on input "Company:" at bounding box center [303, 496] width 438 height 30
type input "[PERSON_NAME]"
click at [1046, 477] on button "Apply Filter" at bounding box center [1094, 492] width 95 height 30
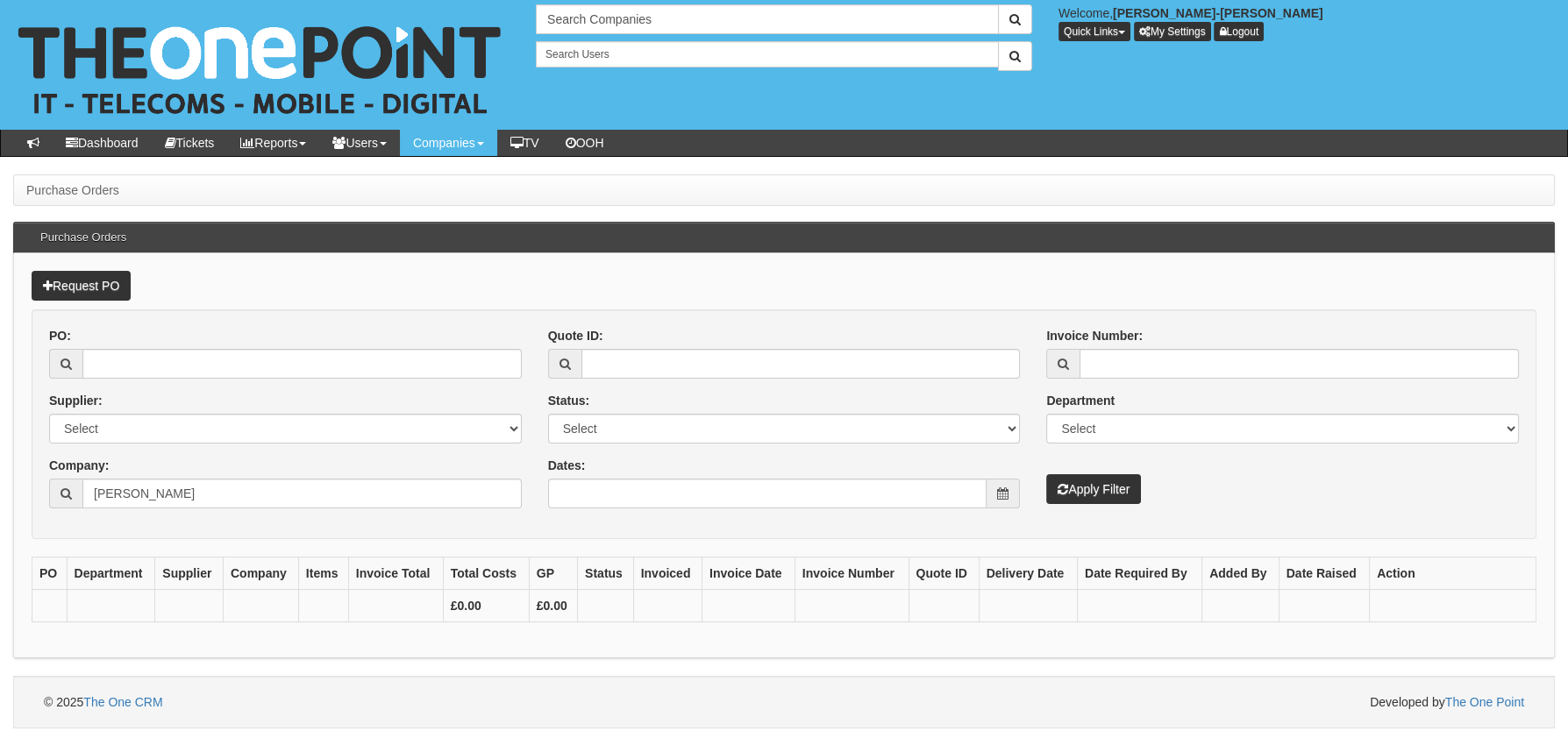
click at [197, 474] on div "Company: [PERSON_NAME]" at bounding box center [285, 483] width 473 height 52
click at [175, 494] on input "[PERSON_NAME]" at bounding box center [302, 493] width 439 height 29
type input "w"
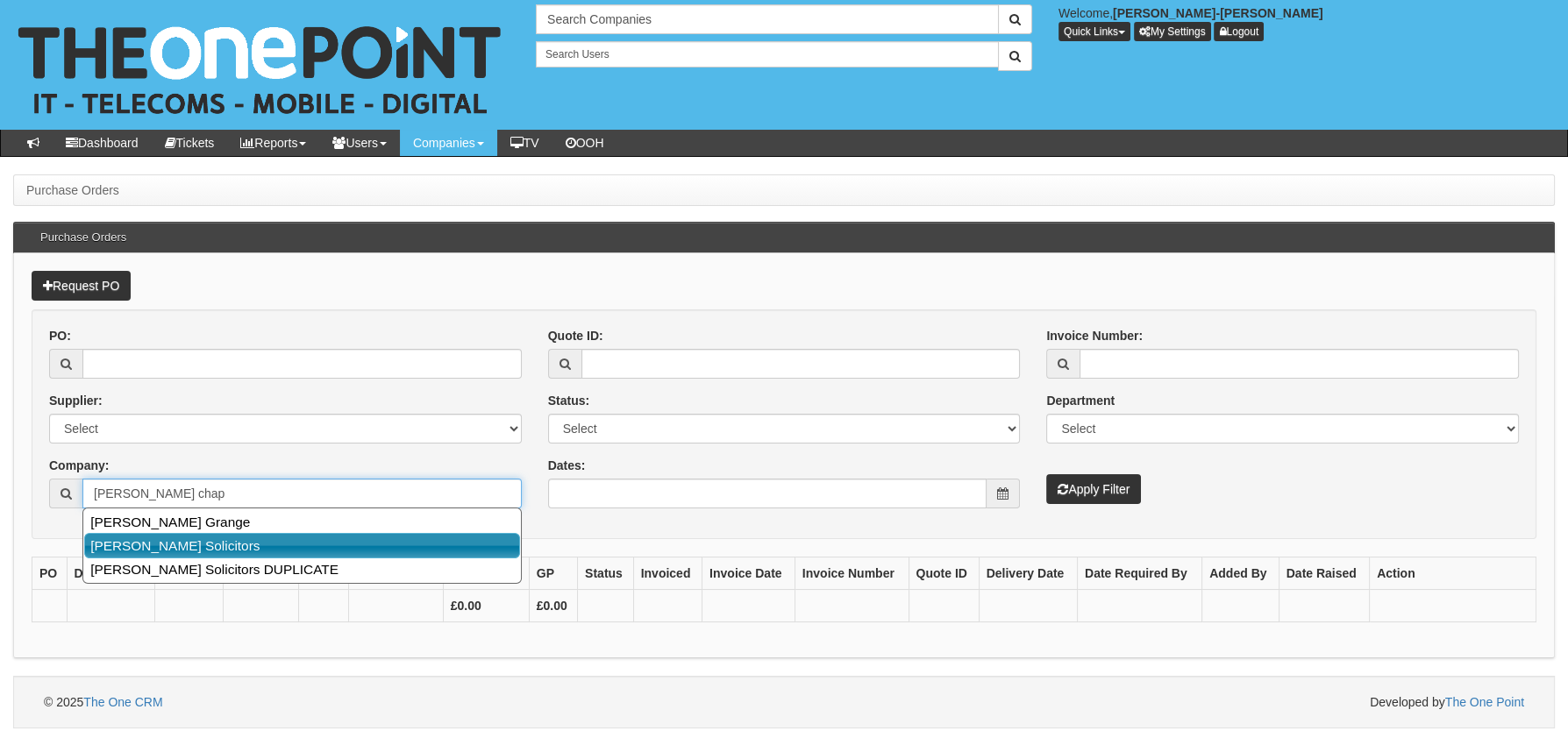
click at [294, 539] on link "[PERSON_NAME] Solicitors" at bounding box center [302, 546] width 435 height 26
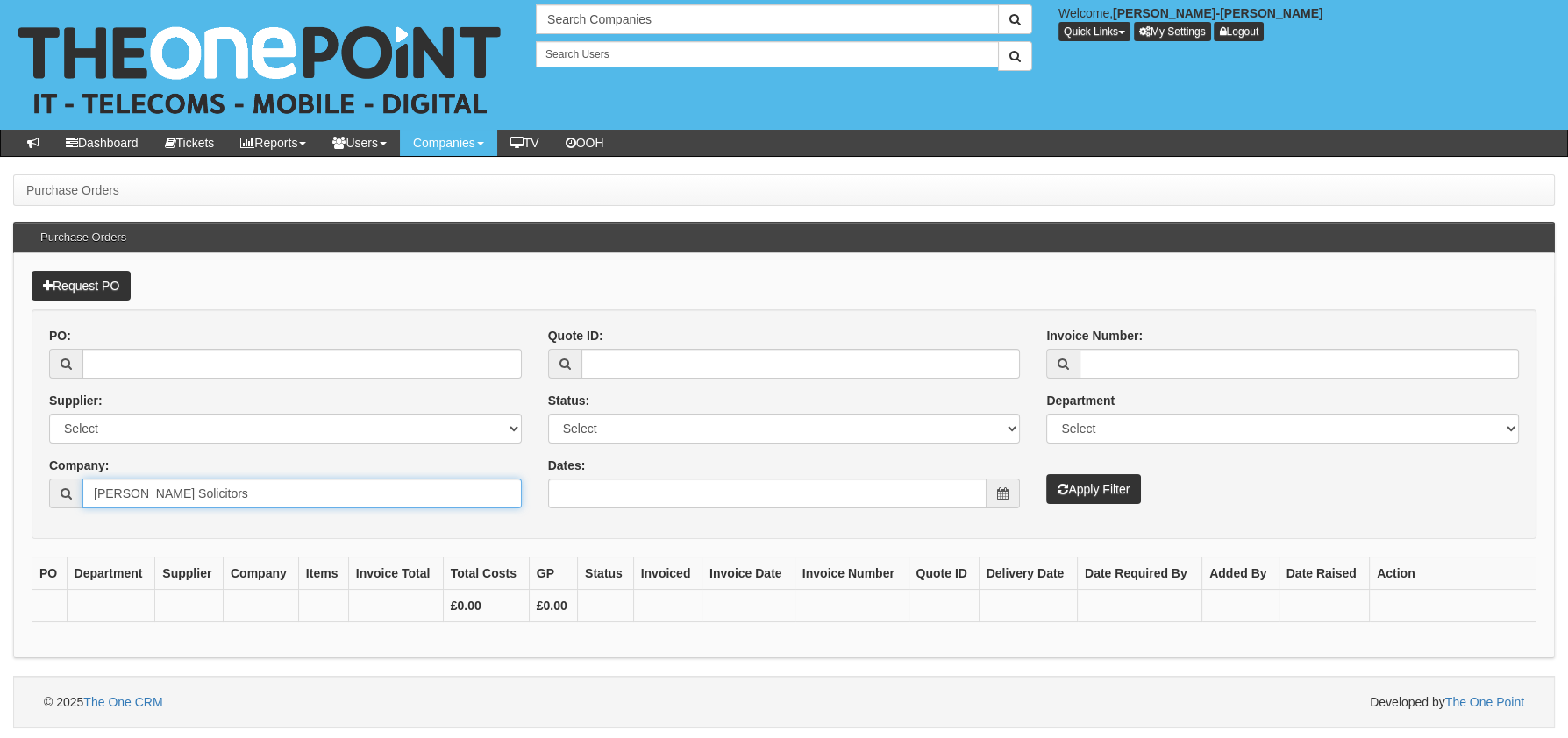
type input "[PERSON_NAME] Solicitors"
click at [1058, 483] on icon "submit" at bounding box center [1063, 490] width 11 height 12
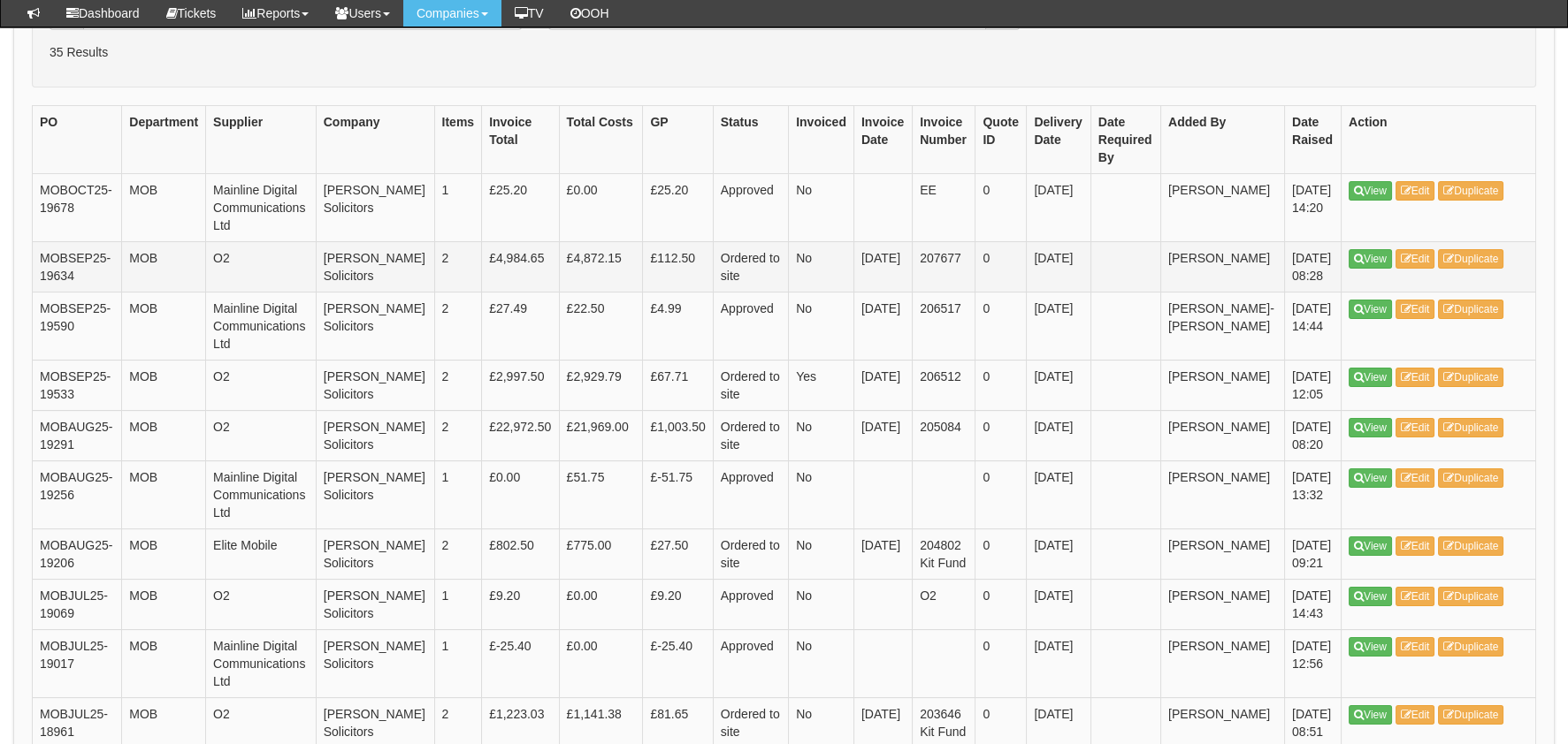
scroll to position [441, 0]
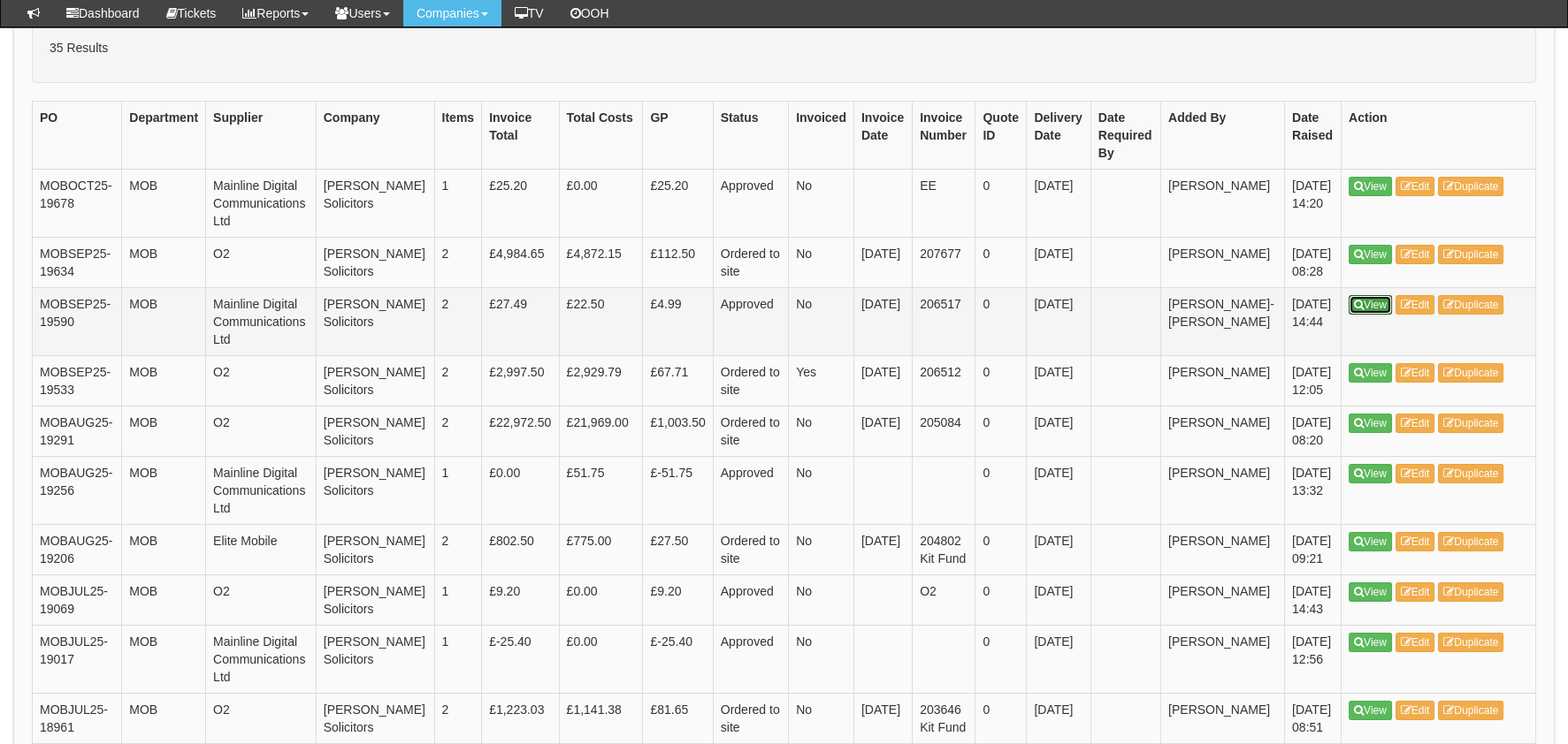
drag, startPoint x: 1366, startPoint y: 314, endPoint x: 1365, endPoint y: 331, distance: 17.0
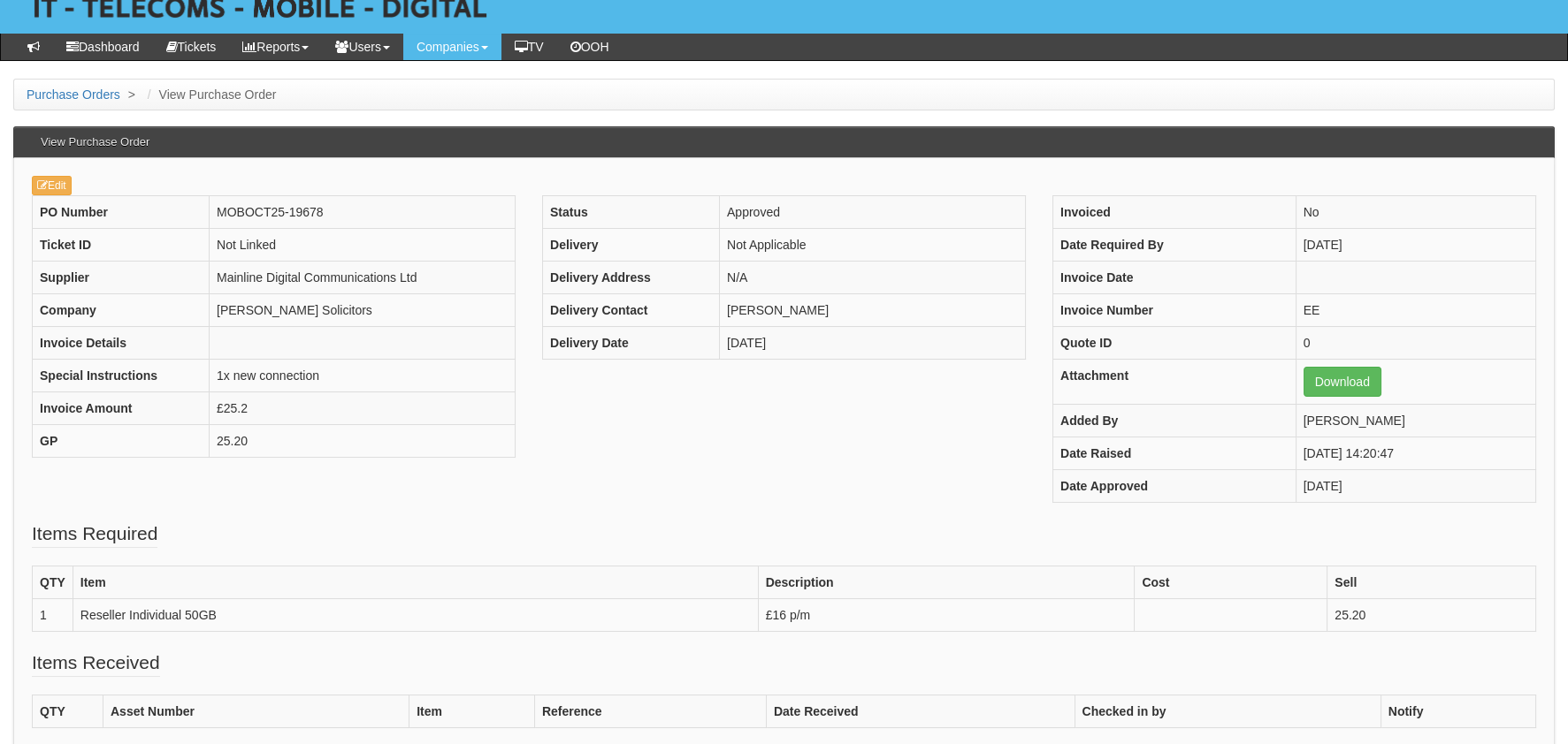
scroll to position [265, 0]
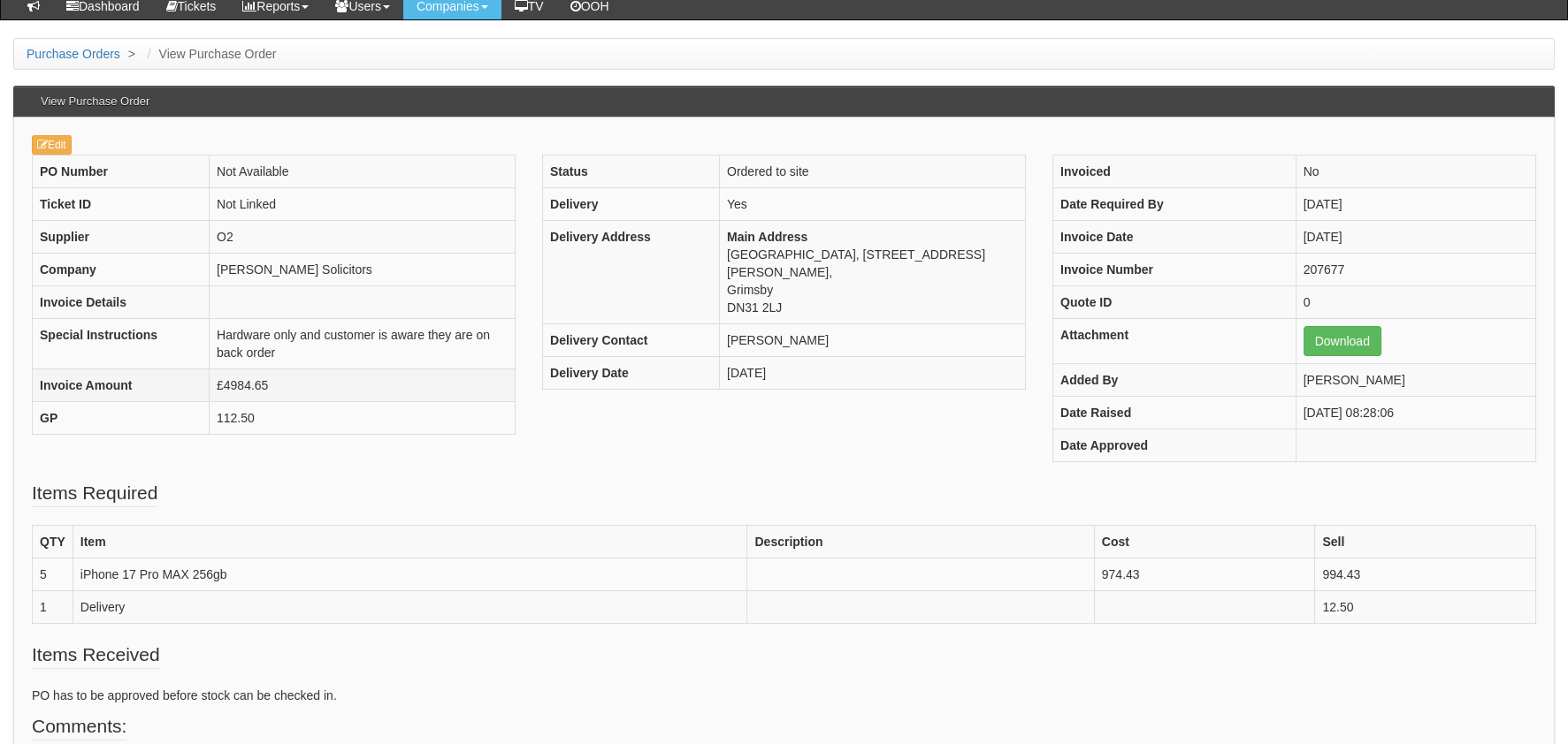
scroll to position [216, 0]
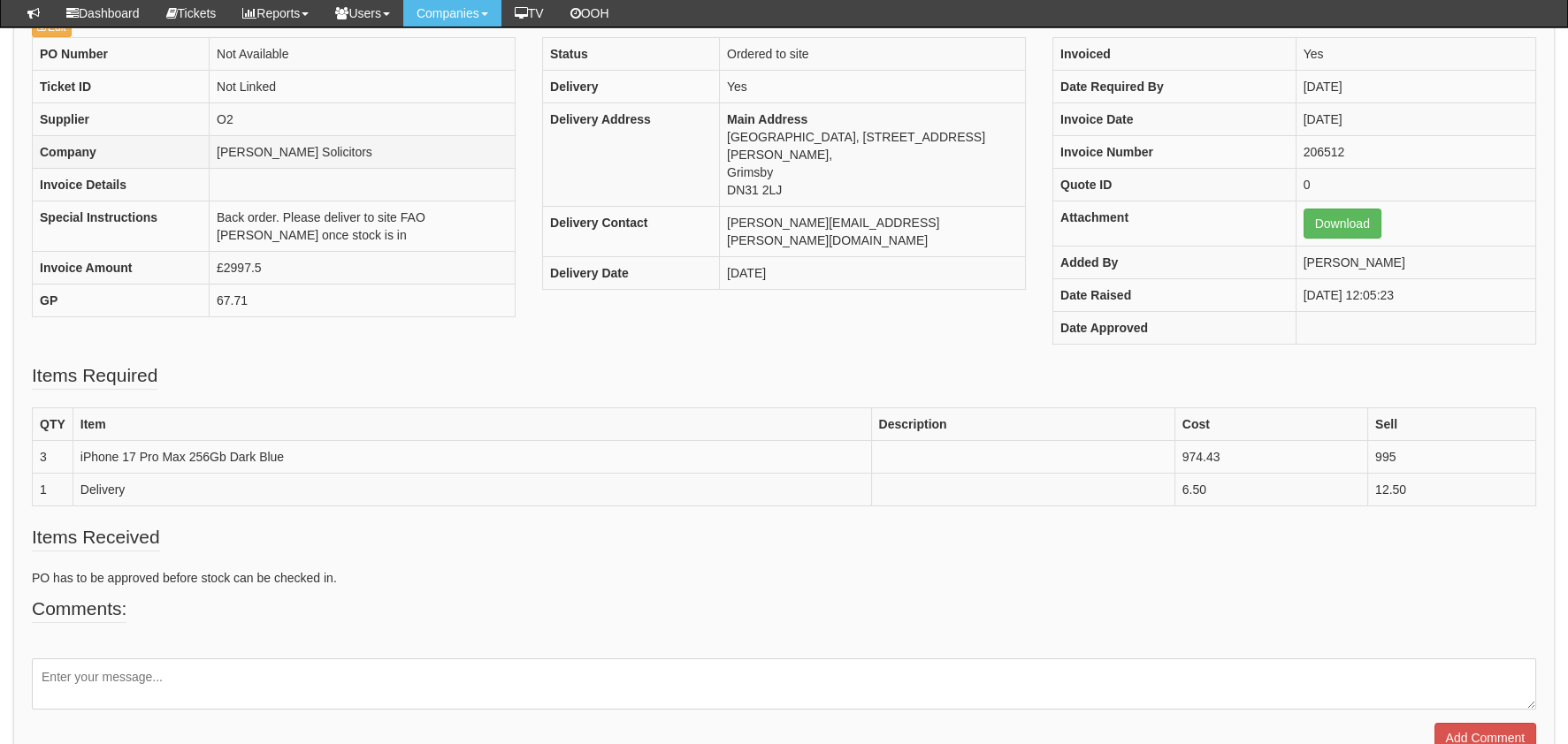
scroll to position [305, 0]
